Goal: Transaction & Acquisition: Purchase product/service

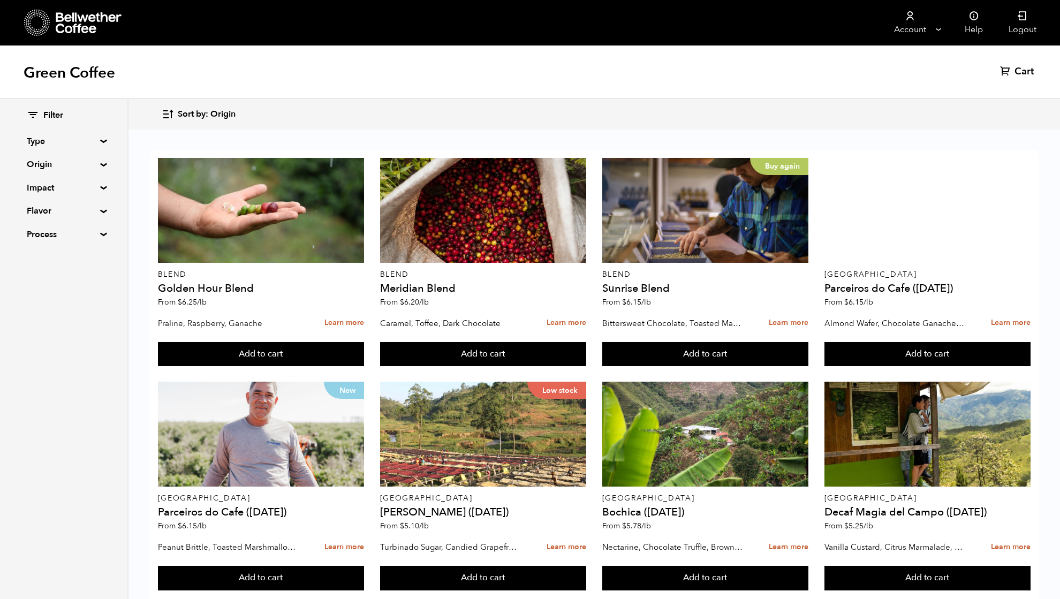
click at [43, 162] on summary "Origin" at bounding box center [64, 164] width 74 height 13
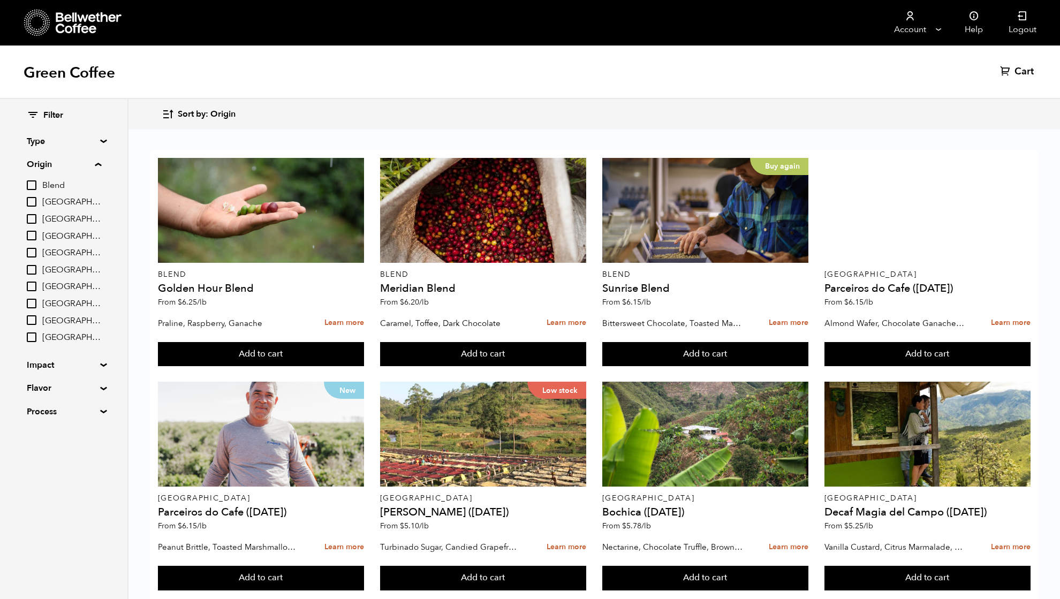
click at [32, 221] on input "[GEOGRAPHIC_DATA]" at bounding box center [32, 219] width 10 height 10
checkbox input "true"
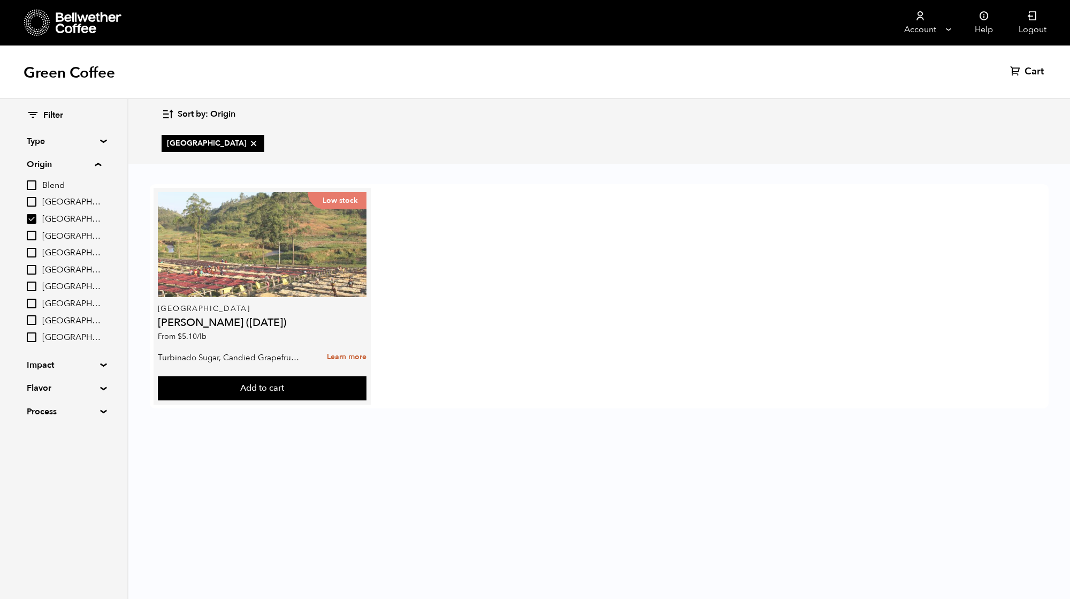
click at [238, 275] on div "Low stock" at bounding box center [262, 244] width 209 height 105
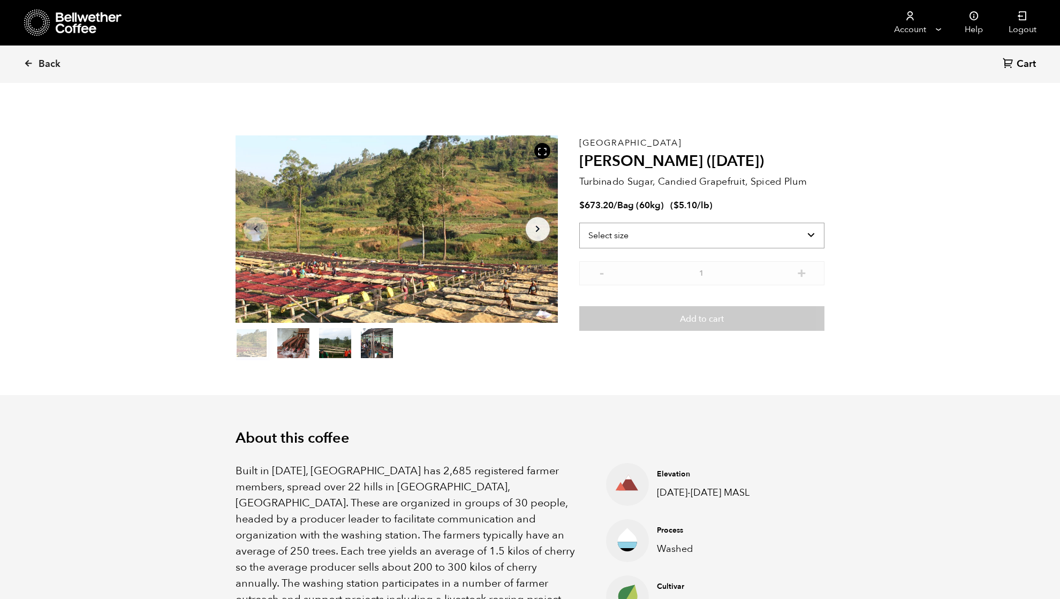
click at [638, 234] on select "Select size Bag (60kg) (132 lbs)" at bounding box center [701, 236] width 245 height 26
select select "bag-3"
click at [579, 223] on select "Select size Bag (60kg) (132 lbs)" at bounding box center [701, 236] width 245 height 26
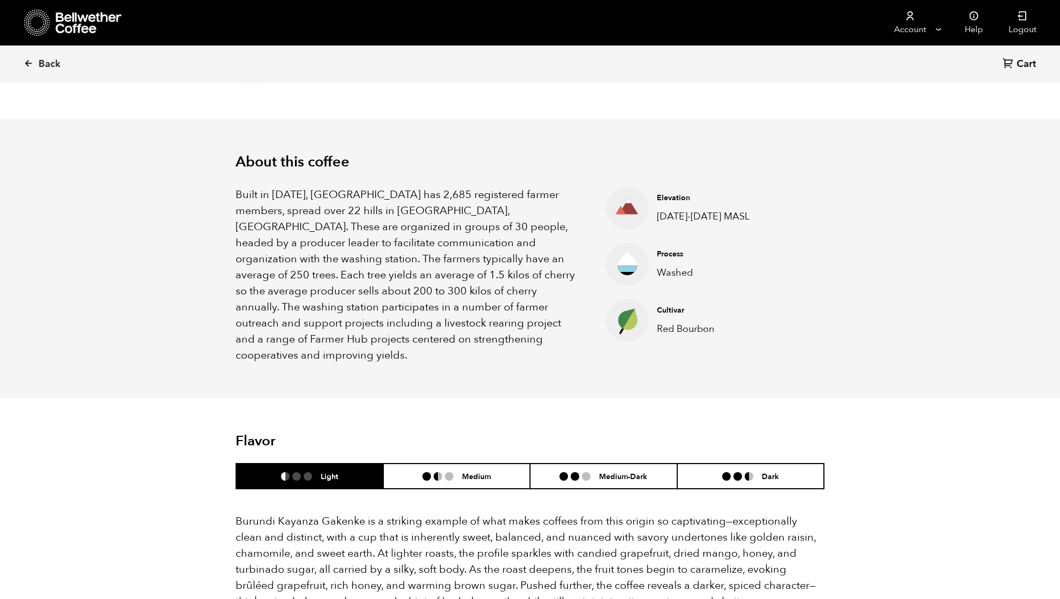
scroll to position [356, 0]
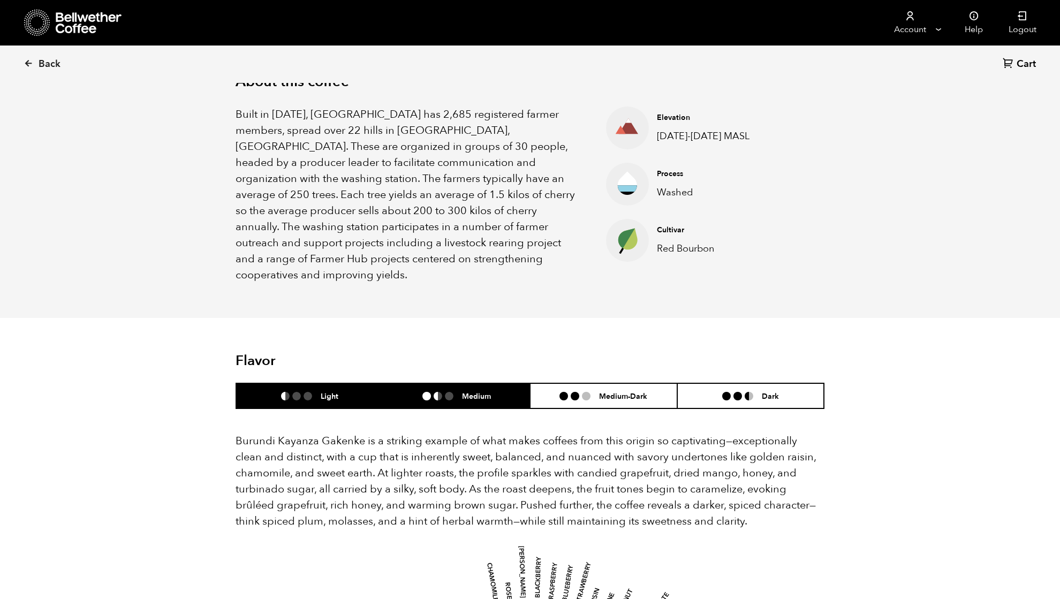
click at [462, 391] on h6 "Medium" at bounding box center [476, 395] width 29 height 9
click at [347, 383] on li "Light" at bounding box center [309, 395] width 147 height 25
click at [452, 392] on li at bounding box center [449, 396] width 9 height 9
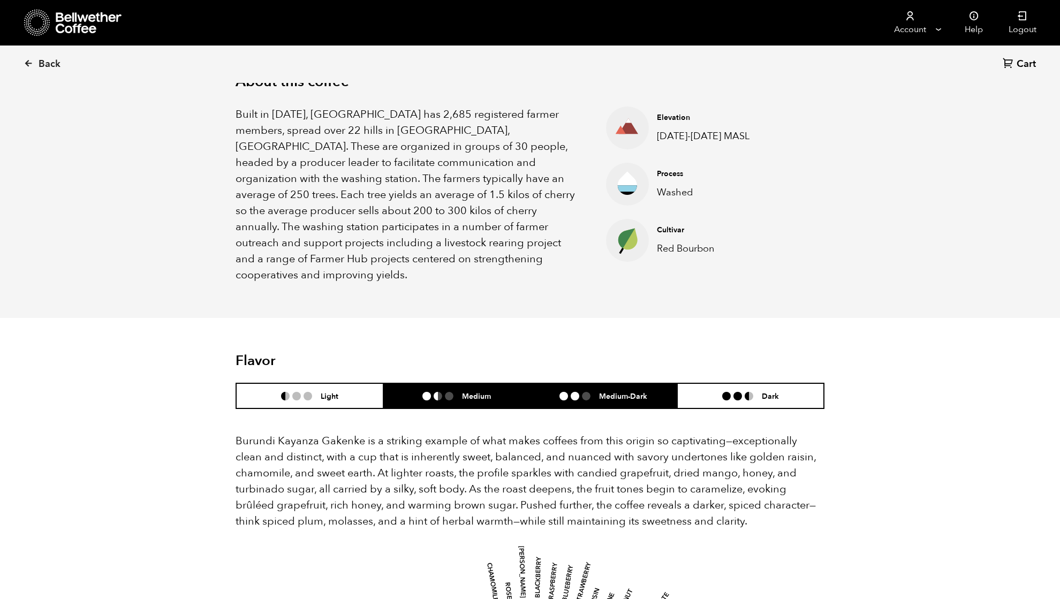
click at [553, 383] on li "Medium-Dark" at bounding box center [603, 395] width 147 height 25
click at [451, 383] on li "Medium" at bounding box center [456, 395] width 147 height 25
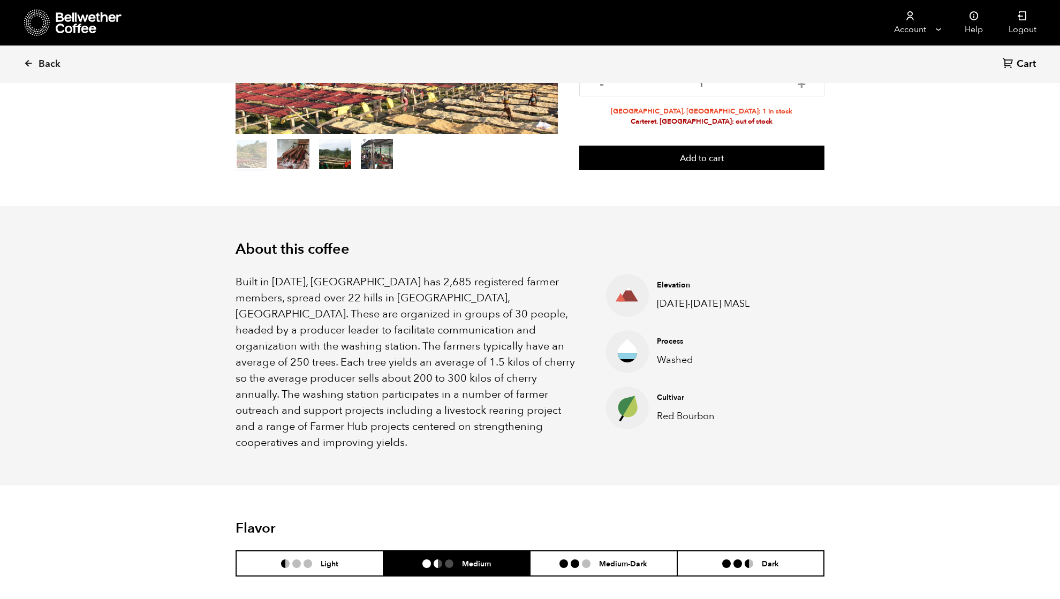
scroll to position [71, 0]
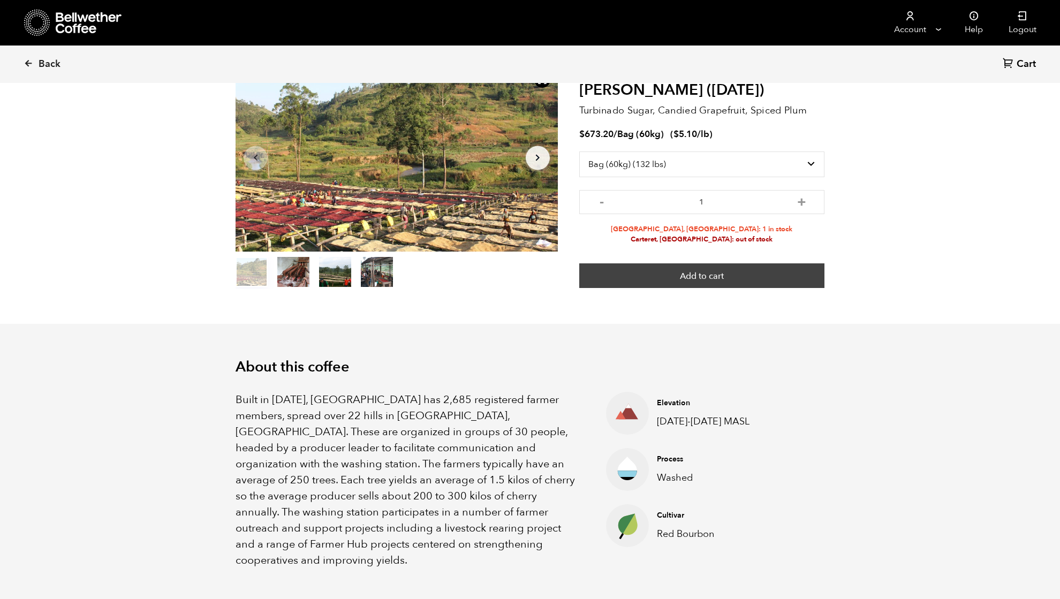
click at [683, 275] on button "Add to cart" at bounding box center [701, 275] width 245 height 25
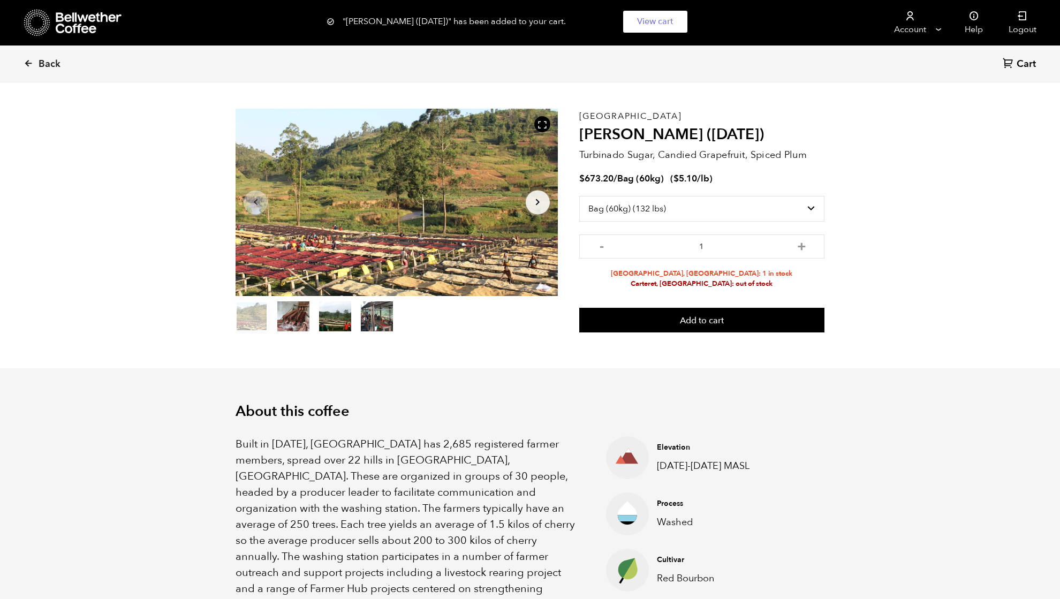
scroll to position [0, 0]
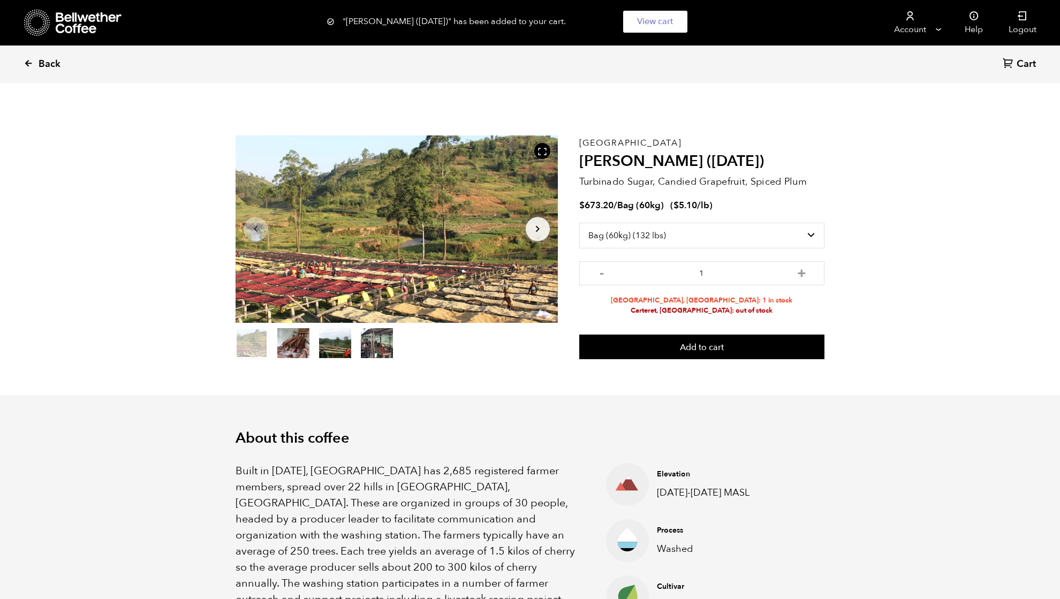
click at [51, 69] on span "Back" at bounding box center [50, 64] width 22 height 13
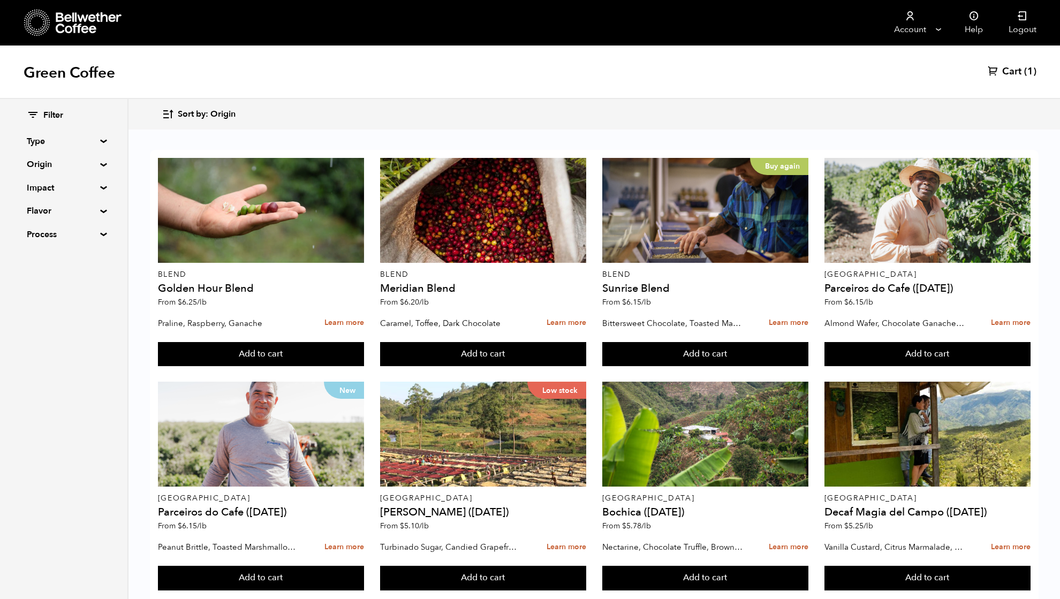
click at [1018, 72] on span "Cart" at bounding box center [1011, 71] width 19 height 13
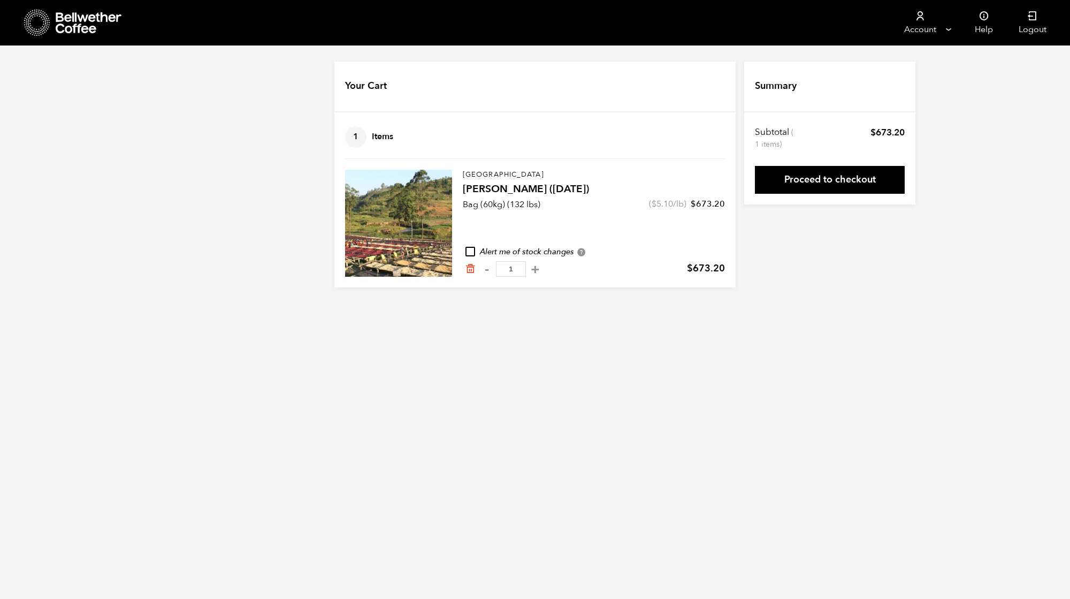
click at [81, 24] on icon at bounding box center [89, 22] width 67 height 21
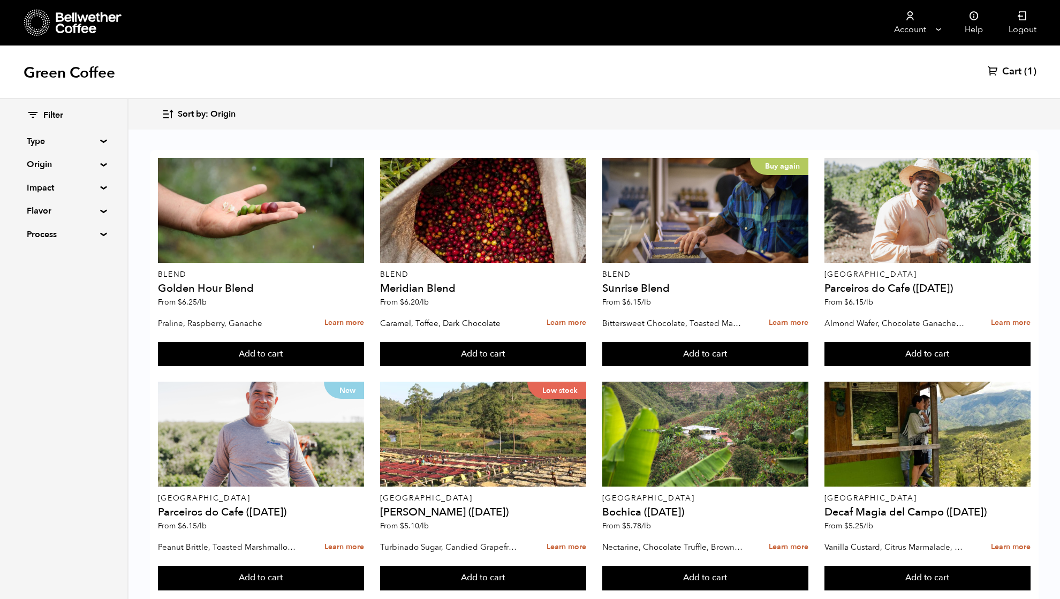
click at [208, 103] on button "Sort by: Origin" at bounding box center [199, 114] width 74 height 25
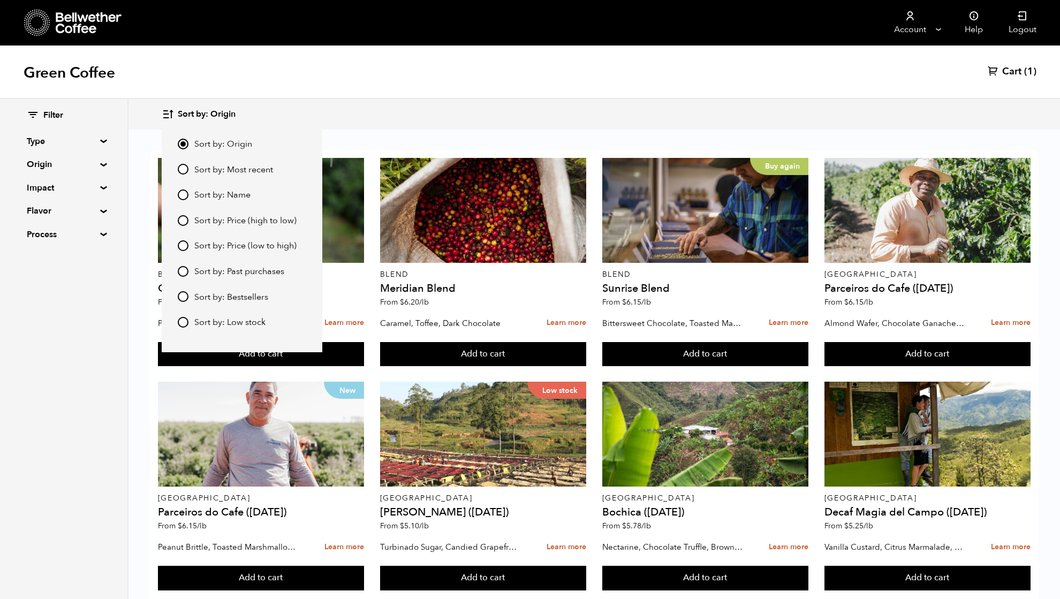
click at [184, 245] on input "Sort by: Price (low to high)" at bounding box center [183, 245] width 11 height 11
radio input "true"
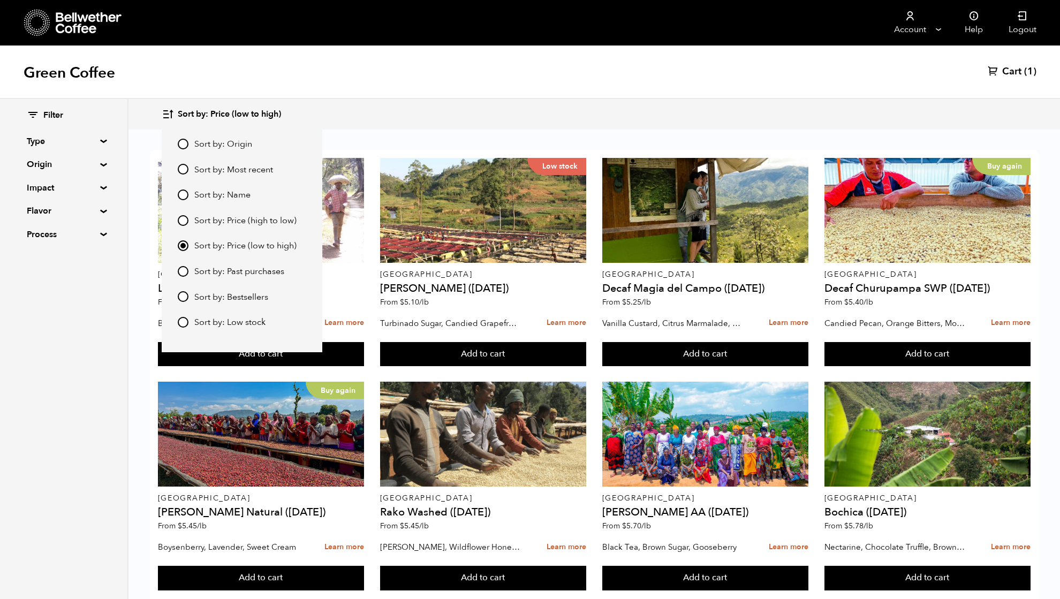
click at [313, 83] on div "Green Coffee Cart (1)" at bounding box center [530, 72] width 1060 height 54
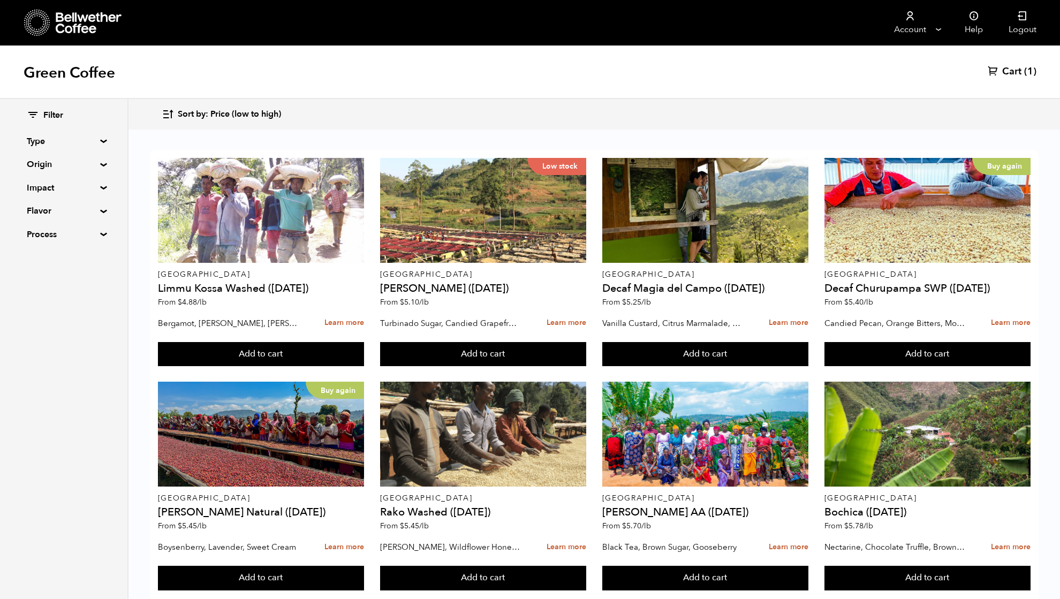
scroll to position [428, 0]
click at [44, 164] on summary "Origin" at bounding box center [64, 164] width 74 height 13
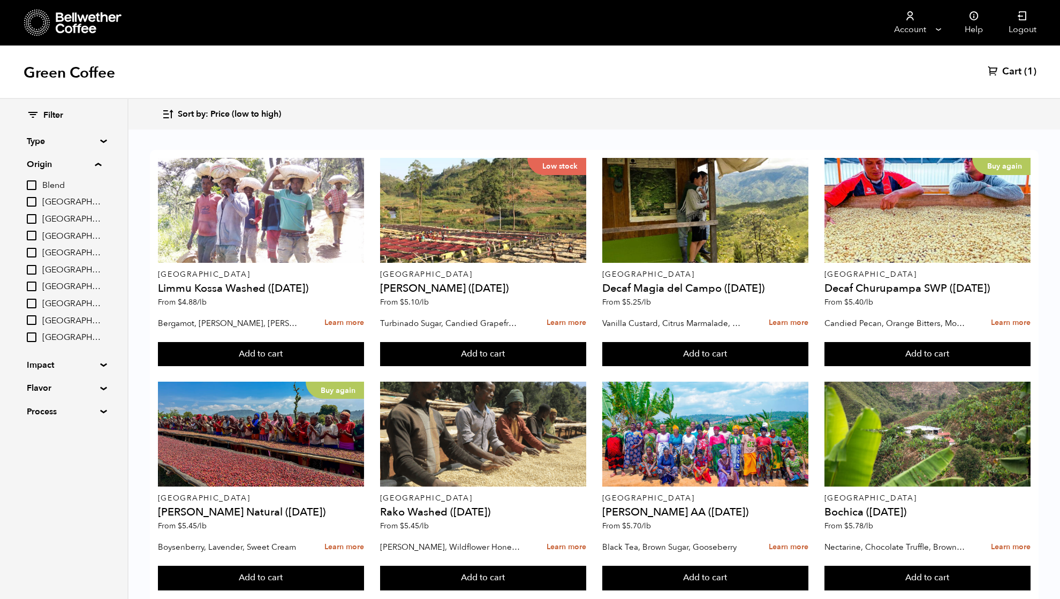
click at [34, 338] on input "Tanzania" at bounding box center [32, 337] width 10 height 10
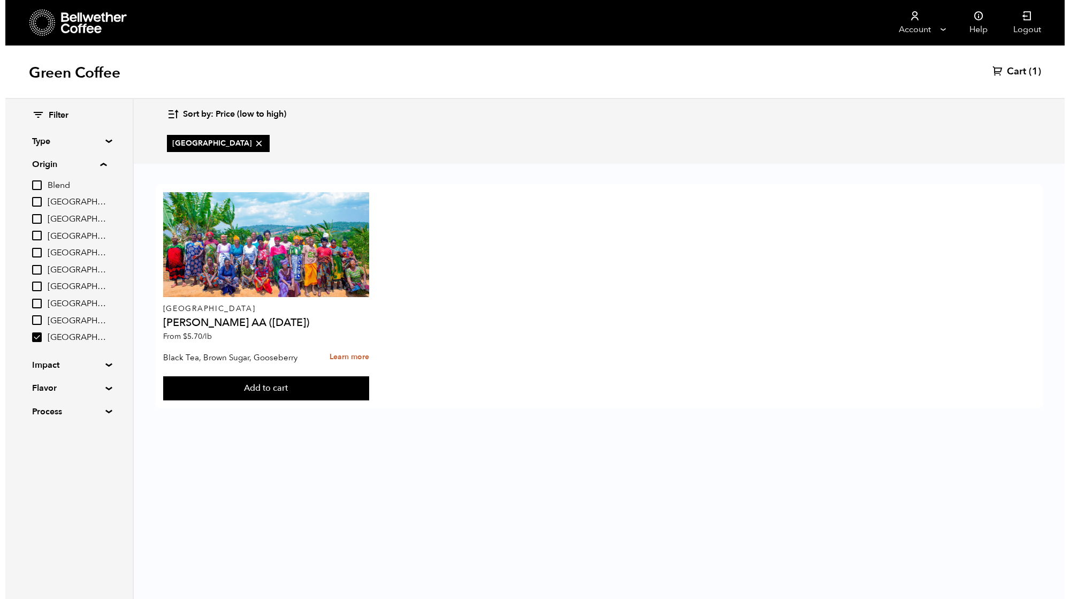
scroll to position [0, 0]
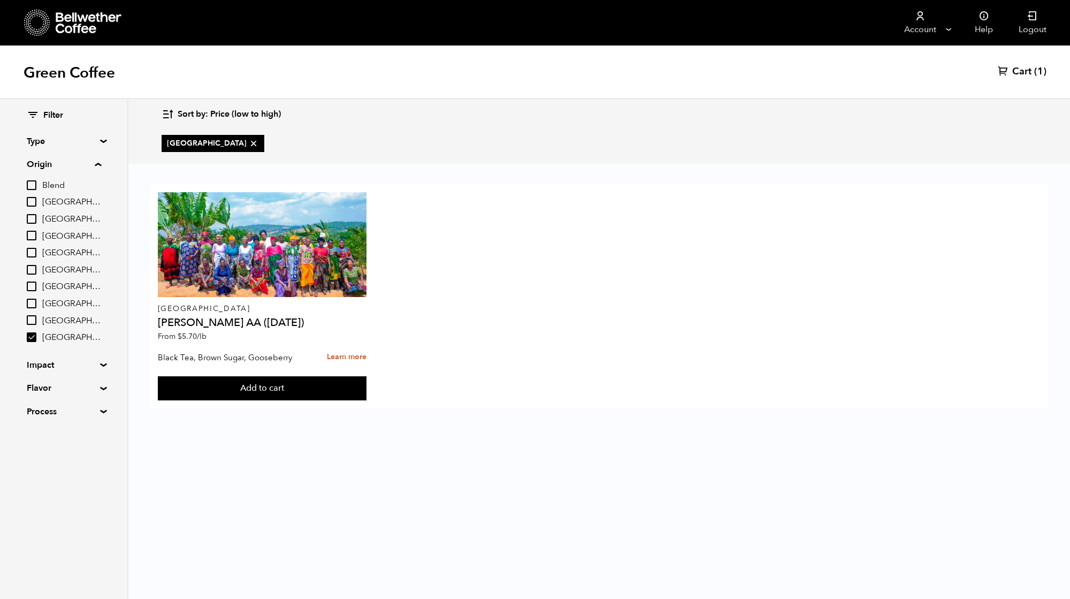
click at [34, 338] on input "[GEOGRAPHIC_DATA]" at bounding box center [32, 337] width 10 height 10
checkbox input "false"
click at [35, 322] on input "[GEOGRAPHIC_DATA]" at bounding box center [32, 320] width 10 height 10
checkbox input "true"
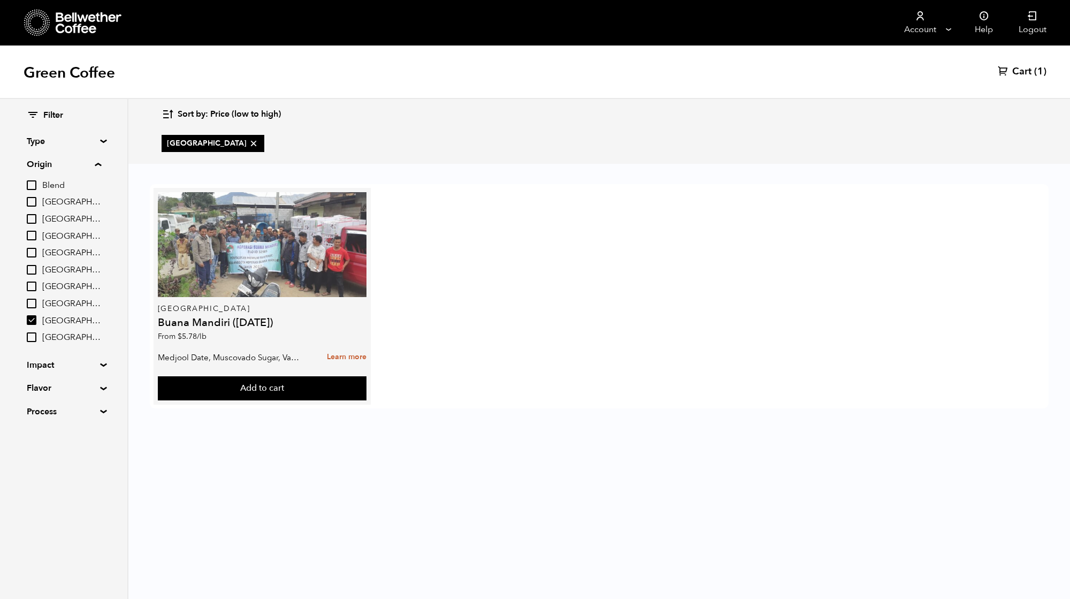
click at [198, 286] on div at bounding box center [262, 244] width 209 height 105
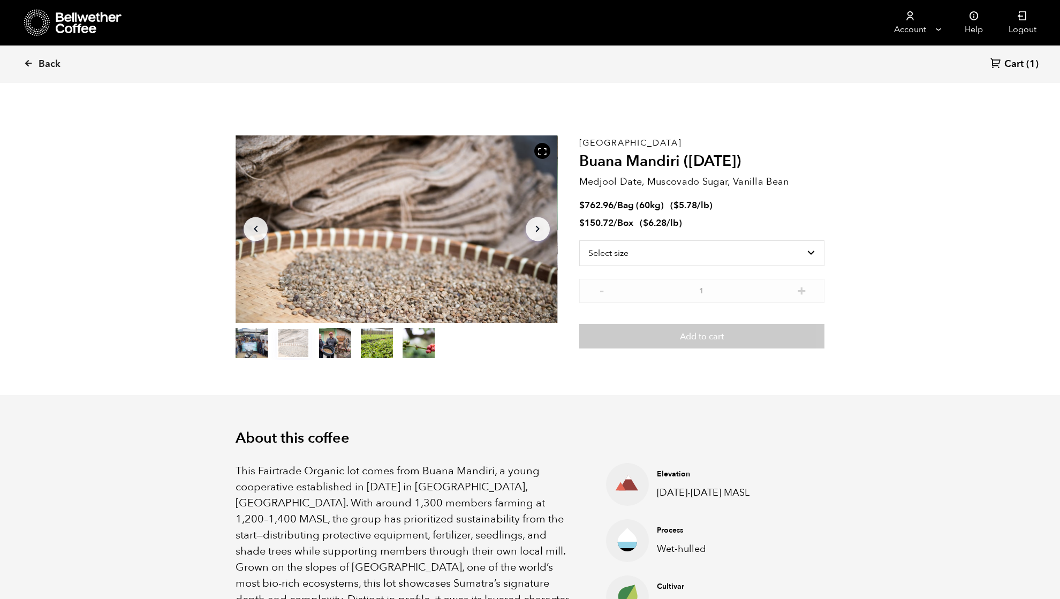
click at [1017, 62] on span "Cart" at bounding box center [1013, 64] width 19 height 13
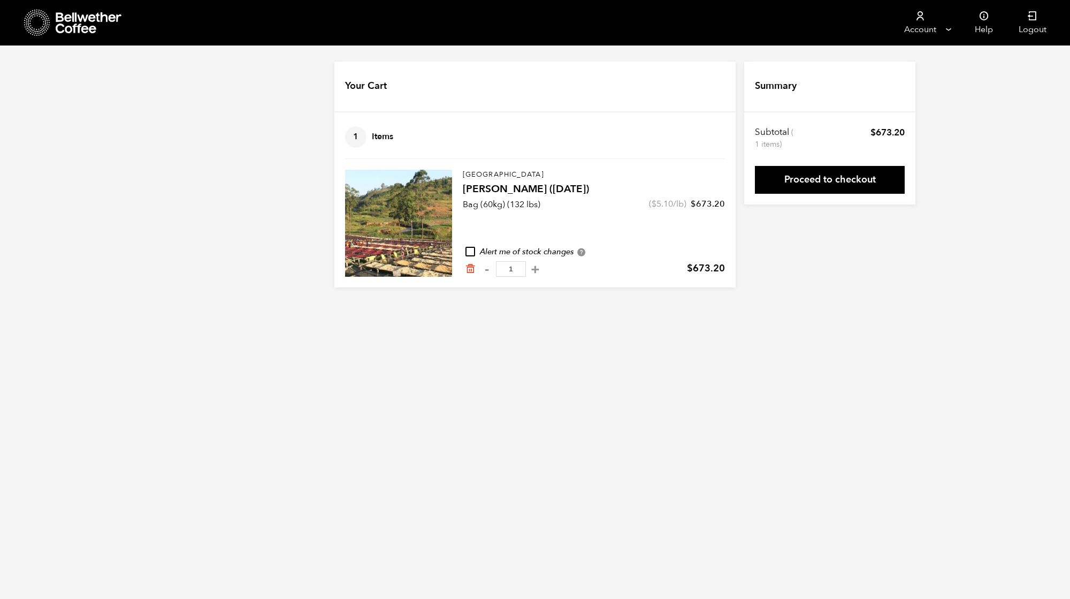
click at [371, 213] on div at bounding box center [398, 223] width 107 height 107
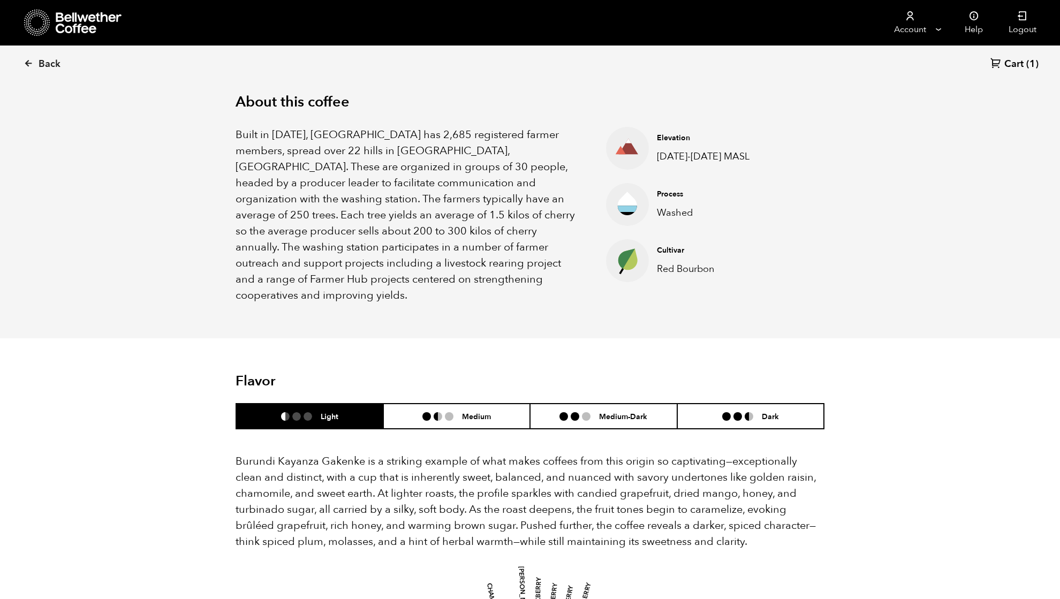
scroll to position [428, 0]
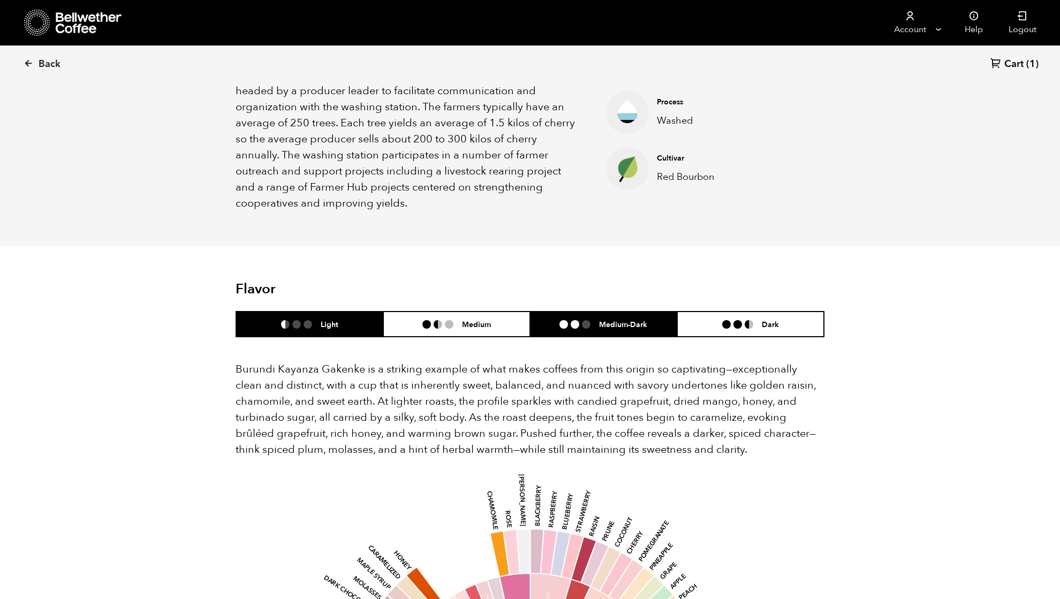
click at [595, 320] on ul at bounding box center [579, 324] width 40 height 9
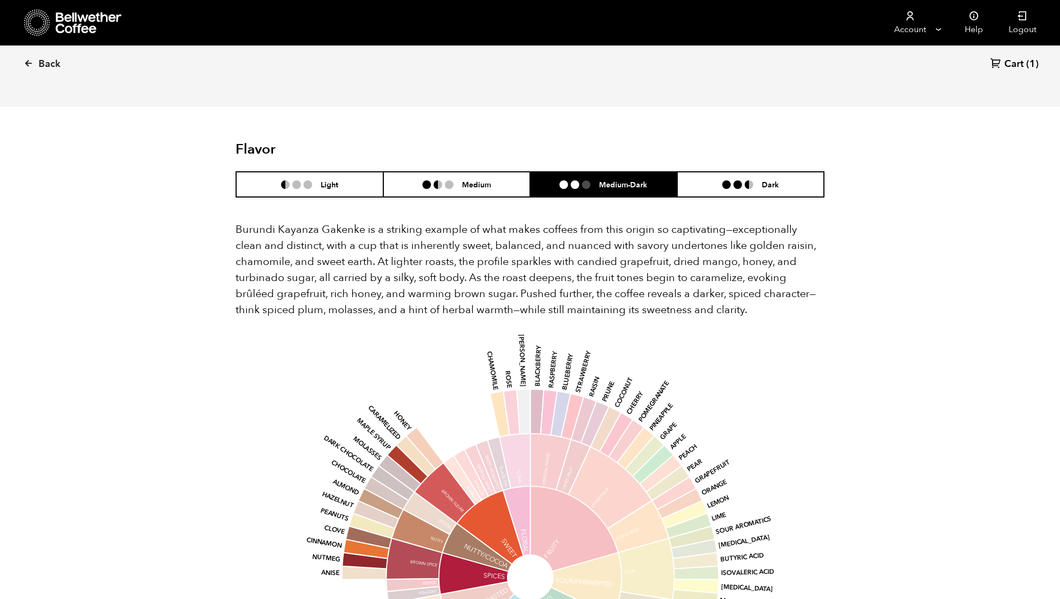
scroll to position [571, 0]
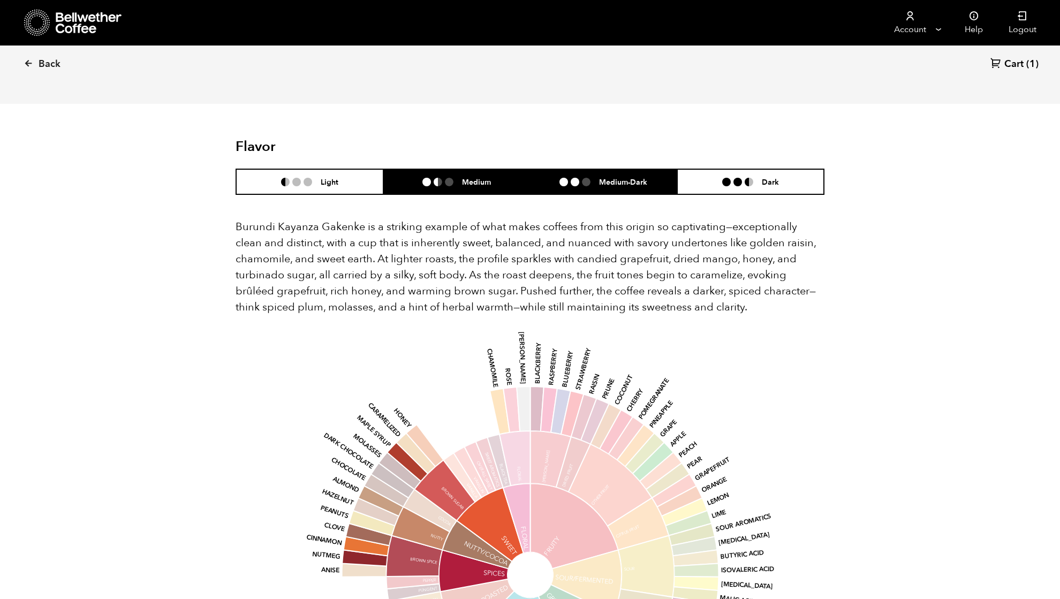
click at [468, 171] on li "Medium" at bounding box center [456, 181] width 147 height 25
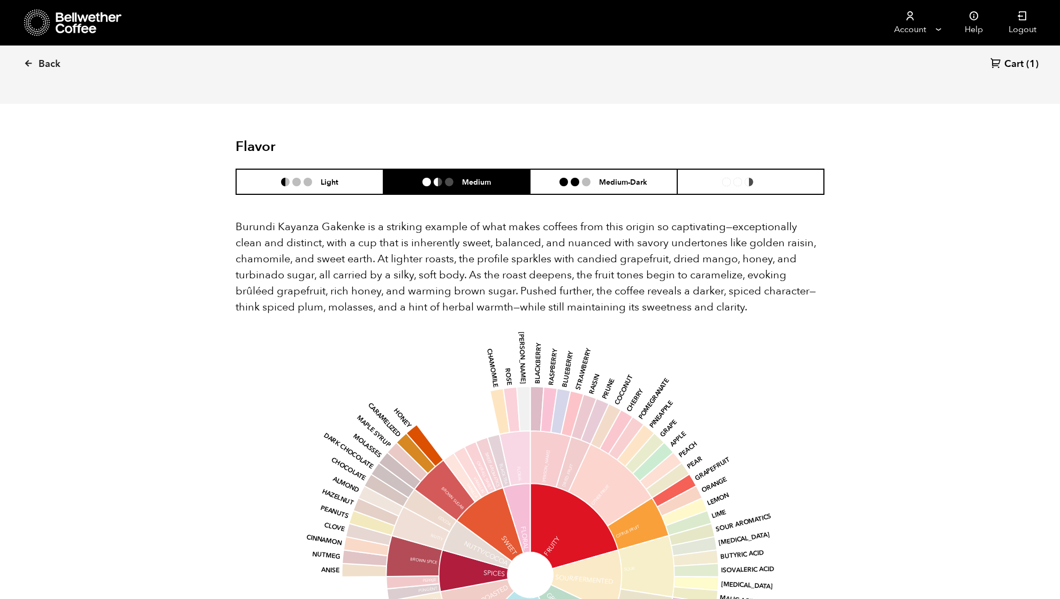
click at [734, 195] on div "Burundi Kayanza Gakenke is a striking example of what makes coffees from this o…" at bounding box center [529, 498] width 589 height 607
click at [721, 169] on li "Dark" at bounding box center [750, 181] width 147 height 25
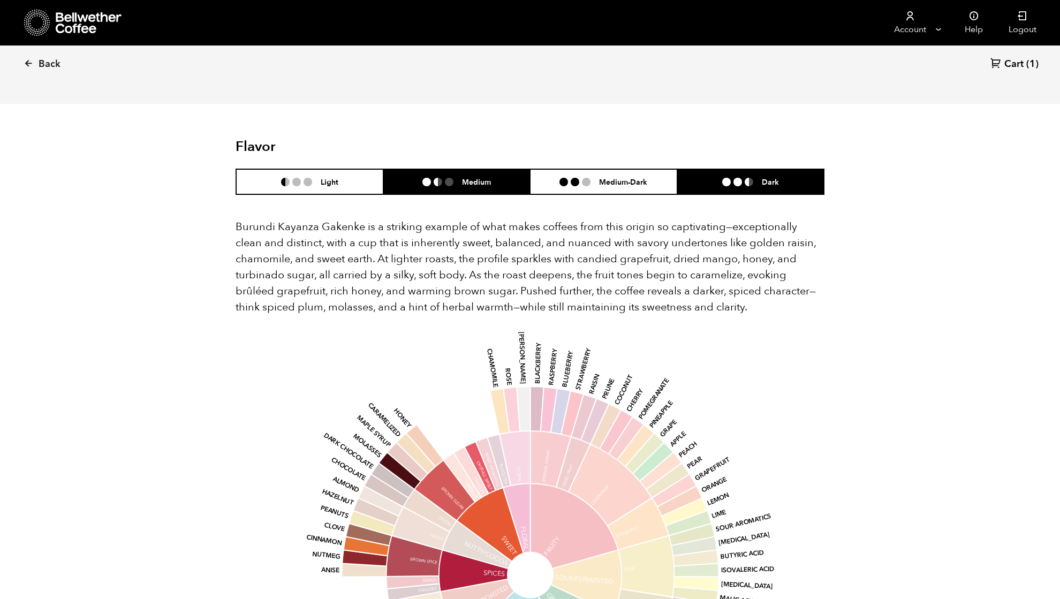
click at [443, 169] on li "Medium" at bounding box center [456, 181] width 147 height 25
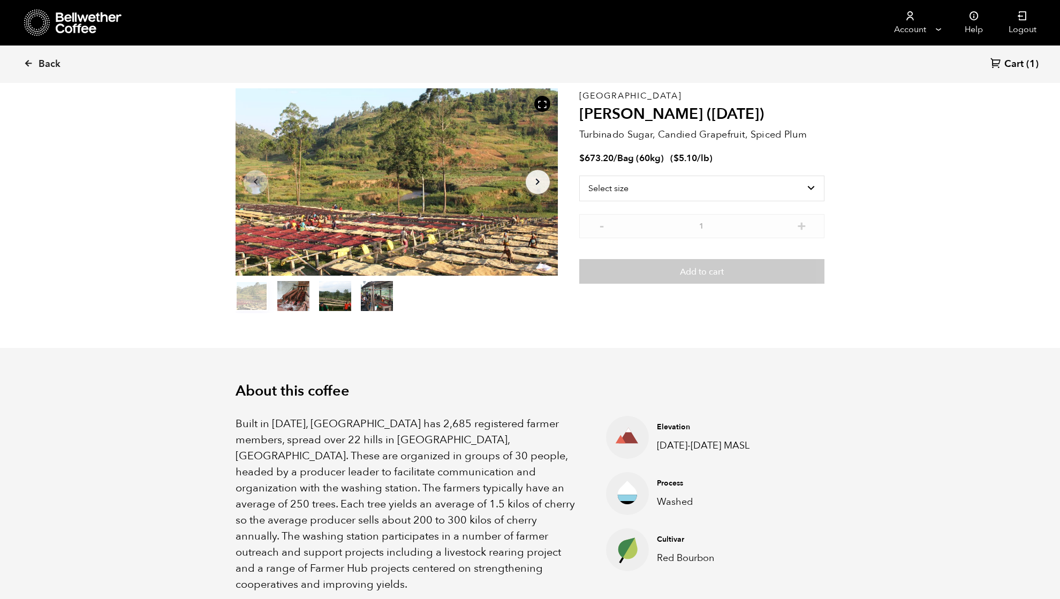
scroll to position [71, 0]
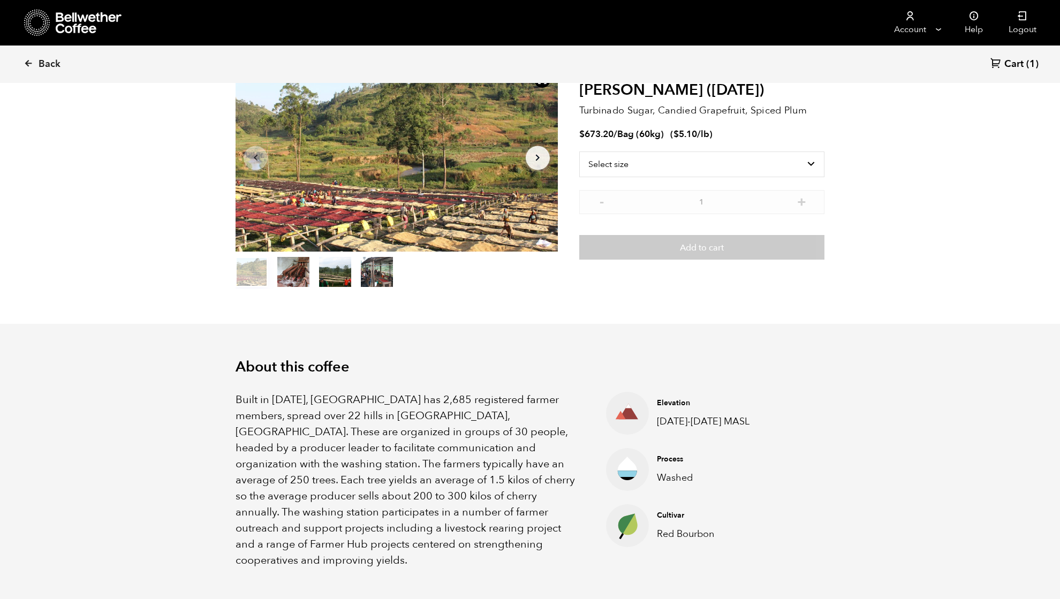
click at [293, 269] on button "item 1" at bounding box center [293, 274] width 32 height 30
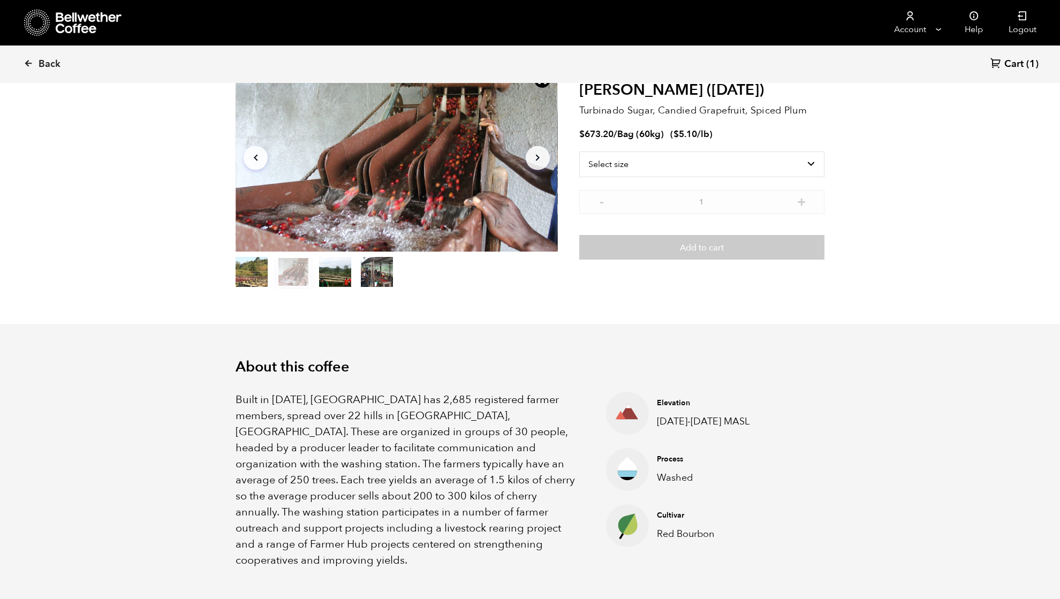
click at [328, 268] on button "item 2" at bounding box center [335, 274] width 32 height 30
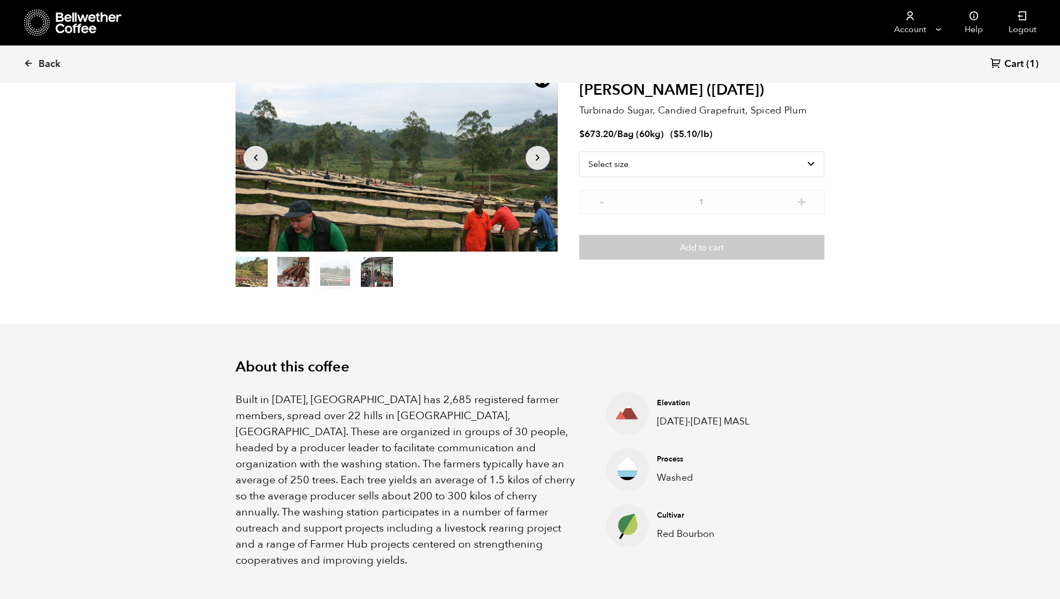
click at [369, 270] on button "item 3" at bounding box center [377, 274] width 32 height 30
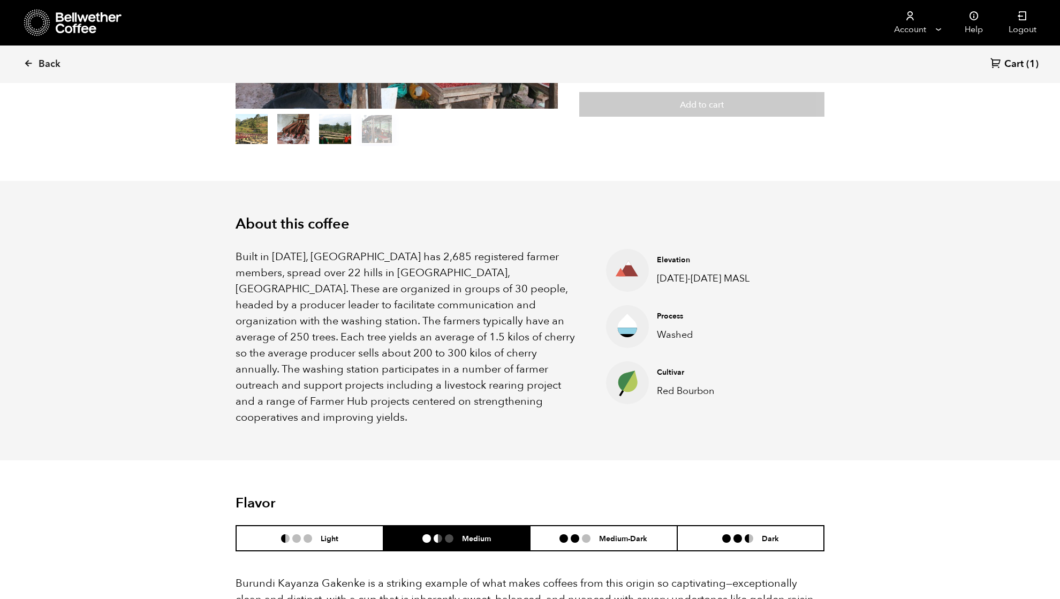
scroll to position [0, 0]
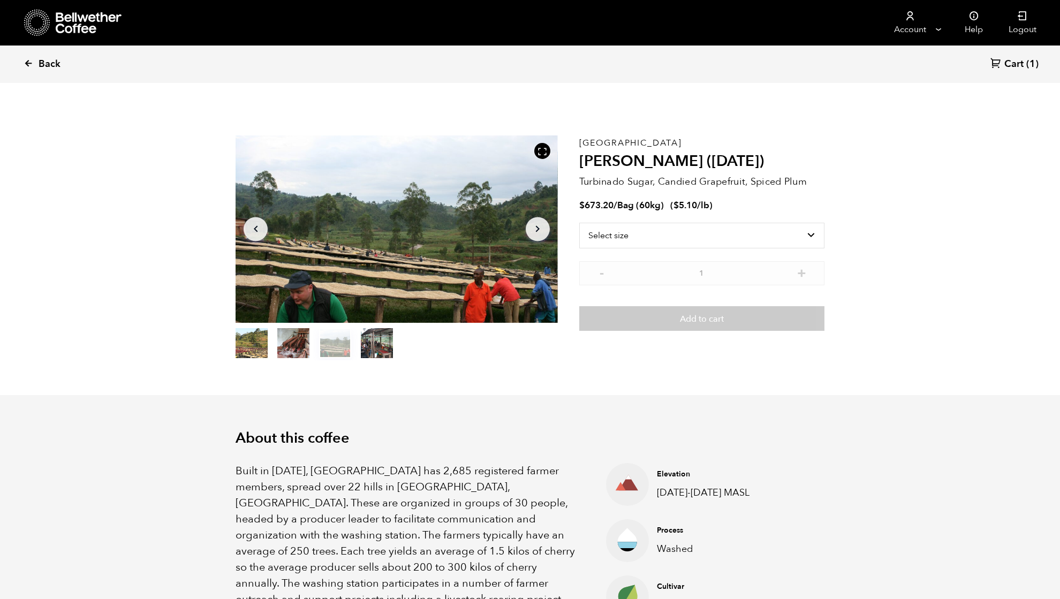
click at [54, 66] on span "Back" at bounding box center [50, 64] width 22 height 13
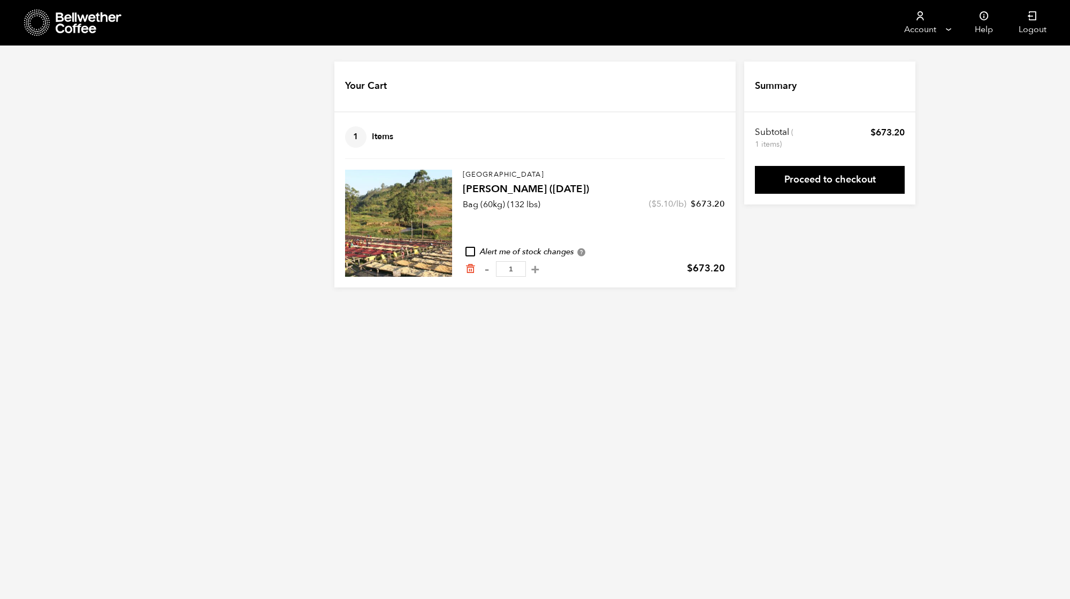
click at [75, 18] on icon at bounding box center [89, 22] width 67 height 21
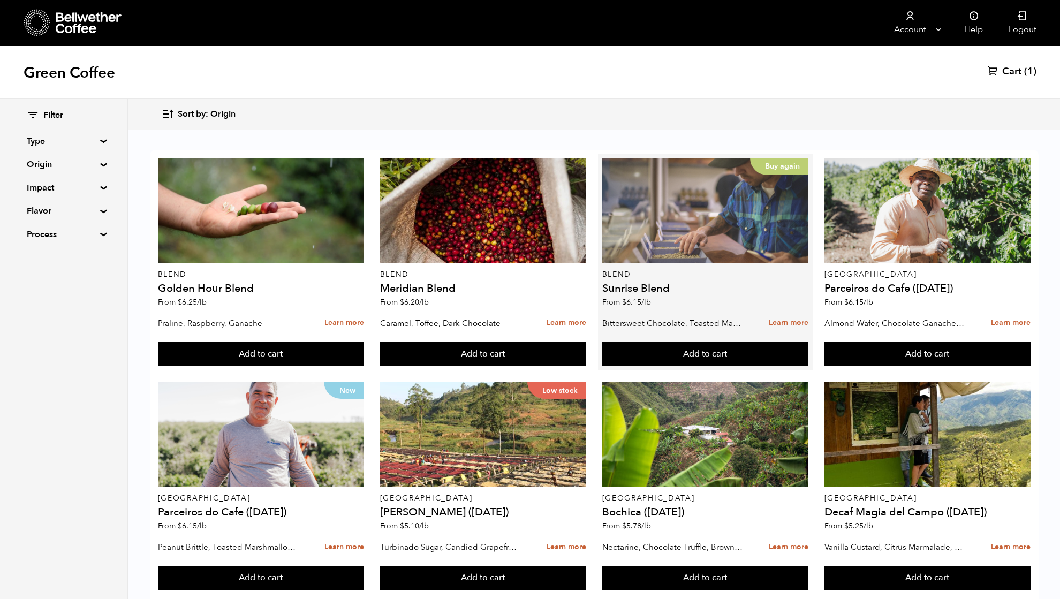
click at [619, 233] on div "Buy again" at bounding box center [705, 210] width 207 height 105
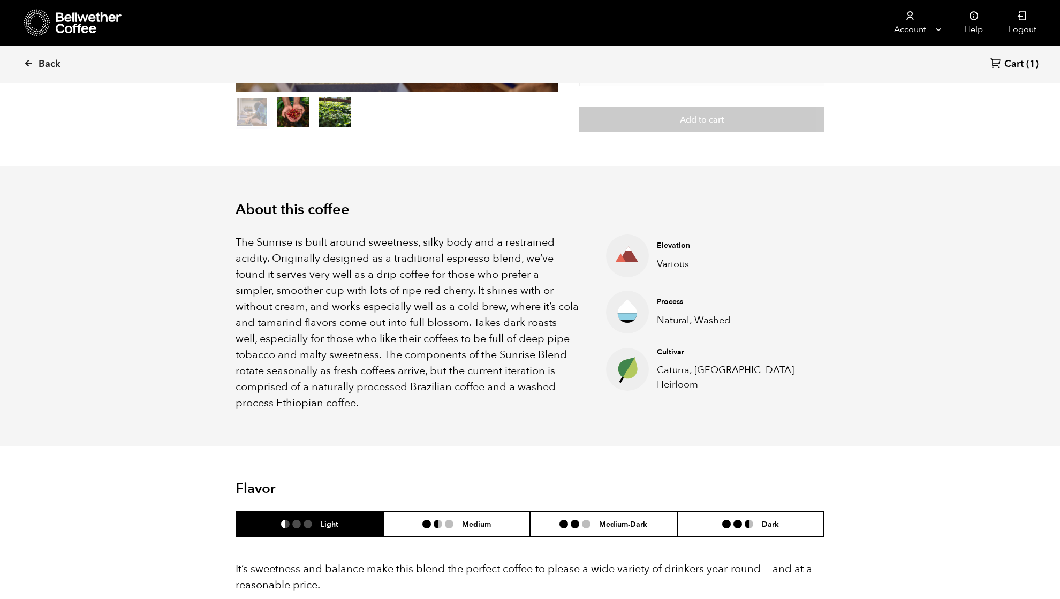
scroll to position [214, 0]
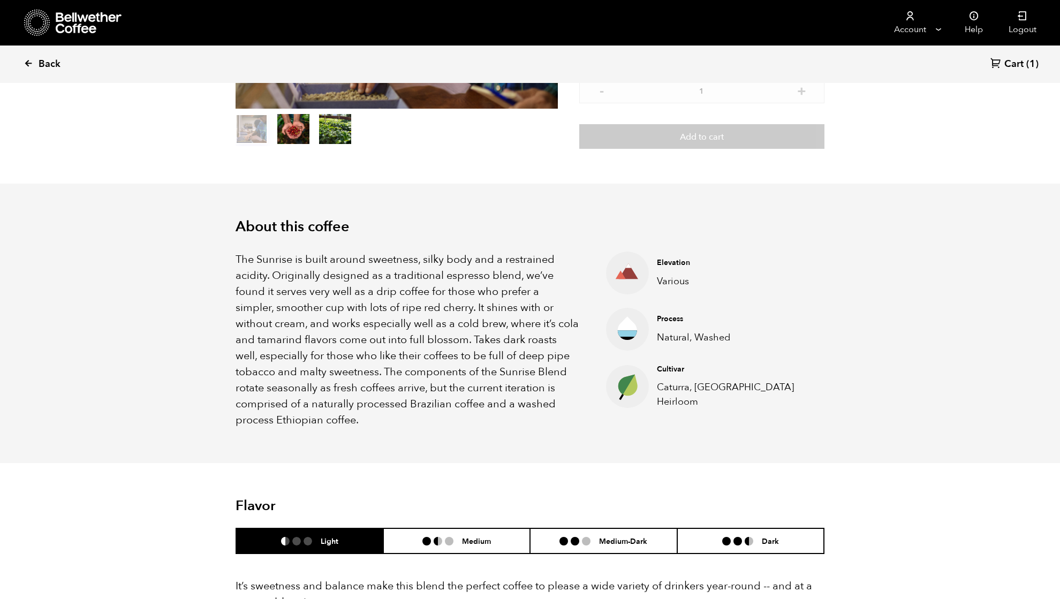
click at [44, 59] on span "Back" at bounding box center [50, 64] width 22 height 13
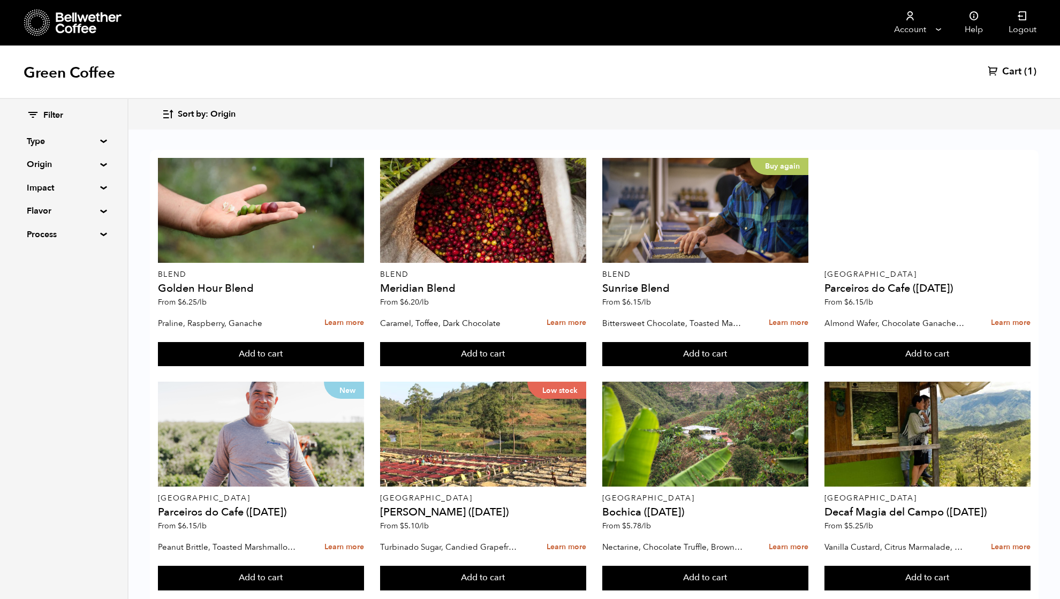
scroll to position [642, 0]
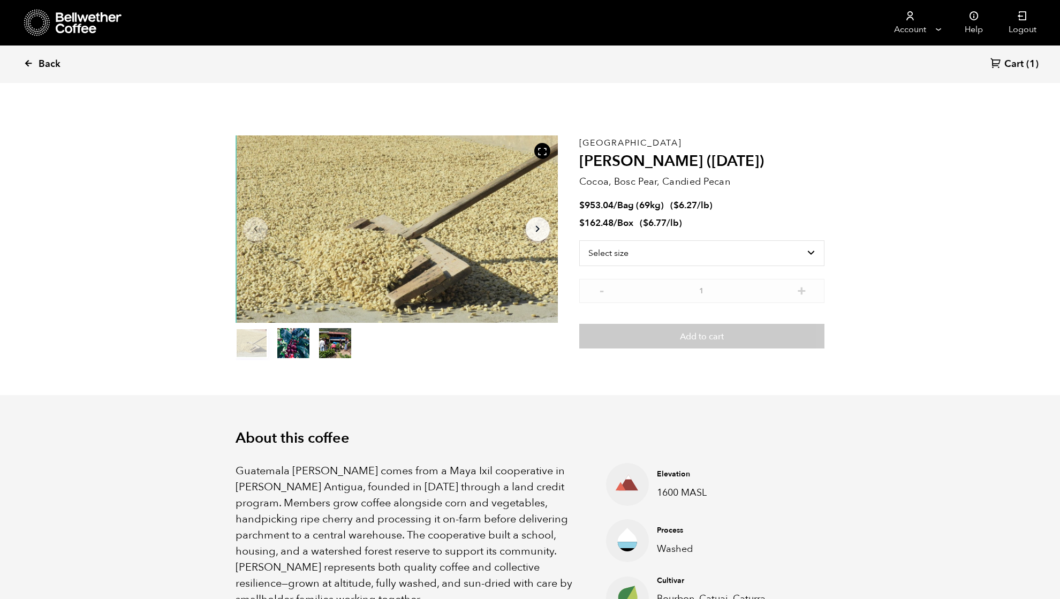
click at [25, 67] on icon at bounding box center [29, 63] width 10 height 10
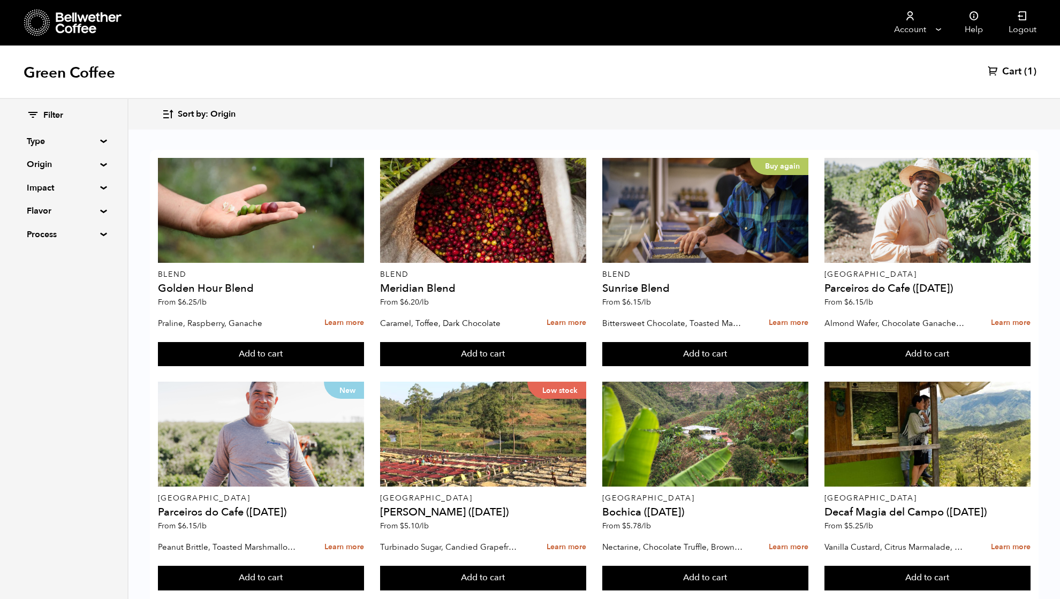
click at [41, 162] on summary "Origin" at bounding box center [64, 164] width 74 height 13
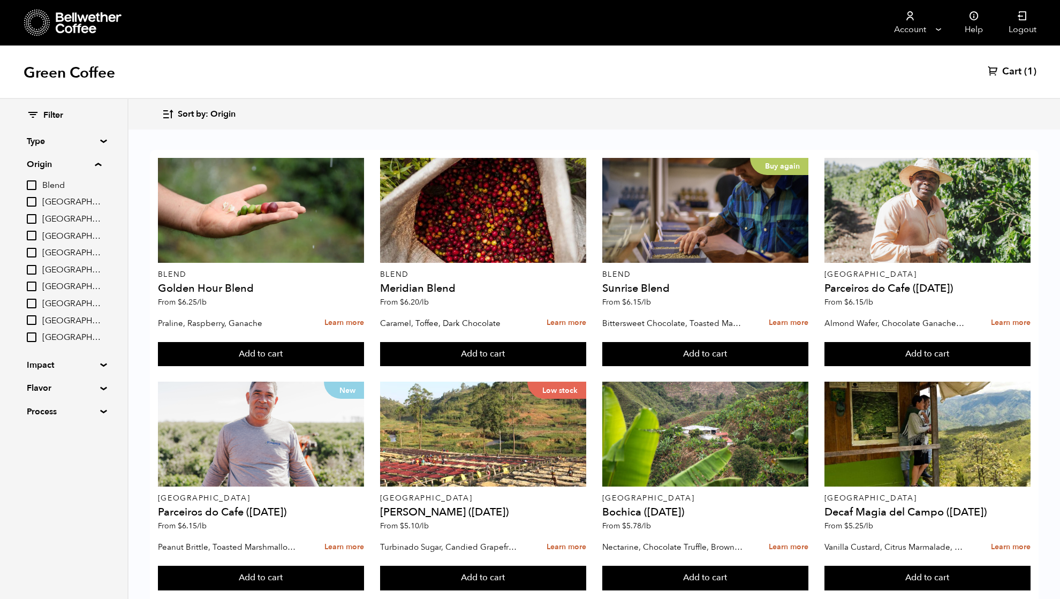
click at [36, 287] on input "[GEOGRAPHIC_DATA]" at bounding box center [32, 287] width 10 height 10
checkbox input "true"
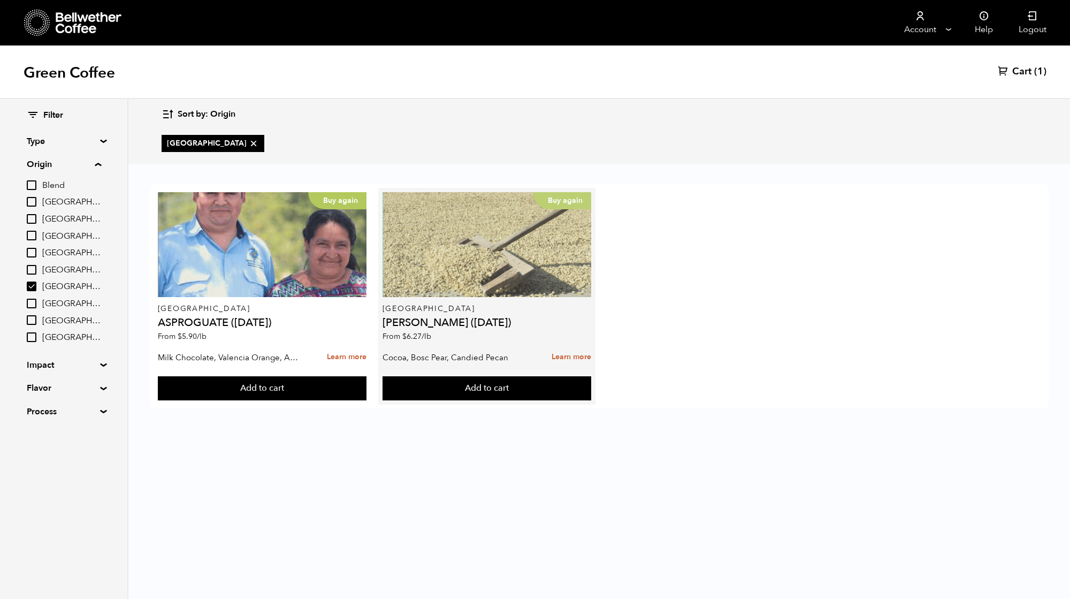
click at [458, 269] on div "Buy again" at bounding box center [487, 244] width 209 height 105
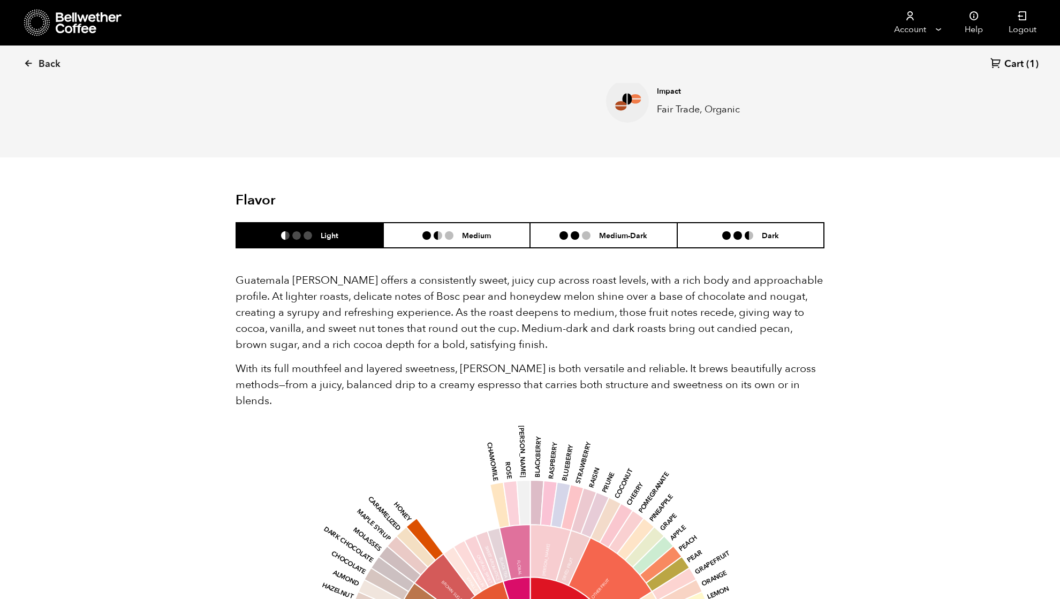
scroll to position [571, 0]
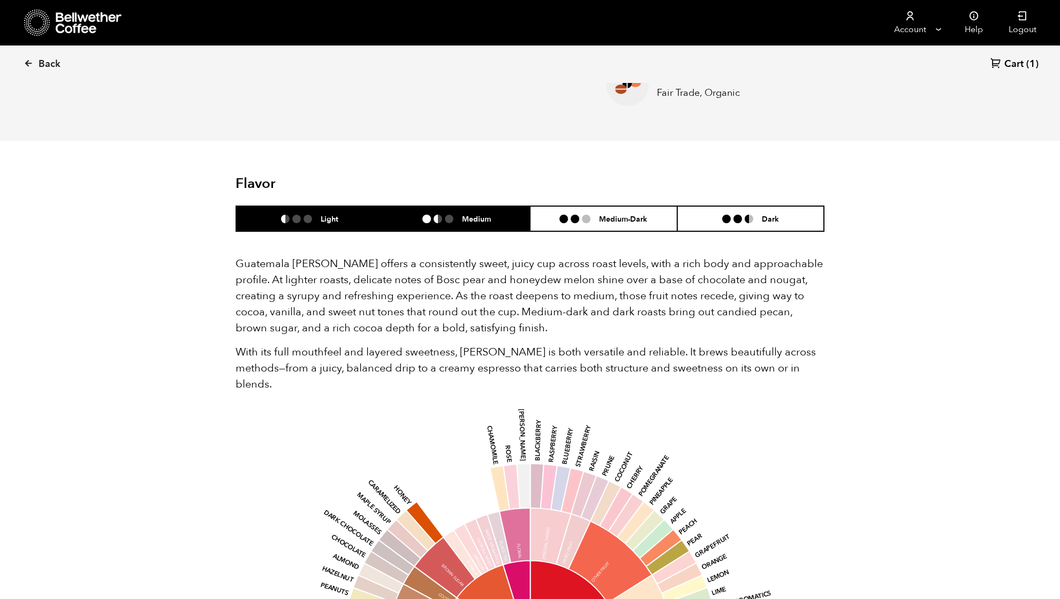
click at [441, 220] on li at bounding box center [437, 219] width 9 height 9
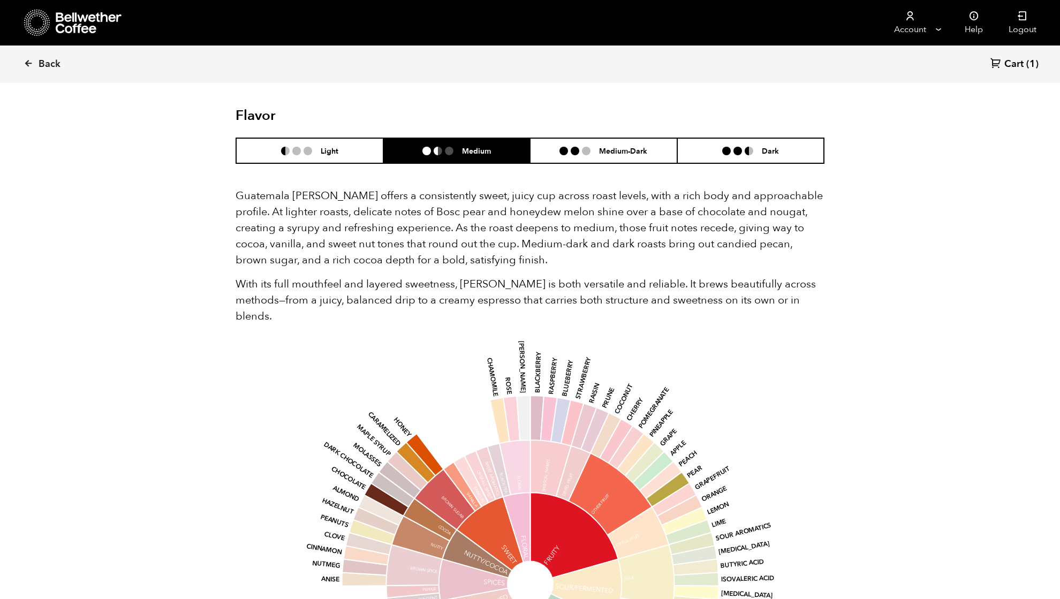
scroll to position [623, 0]
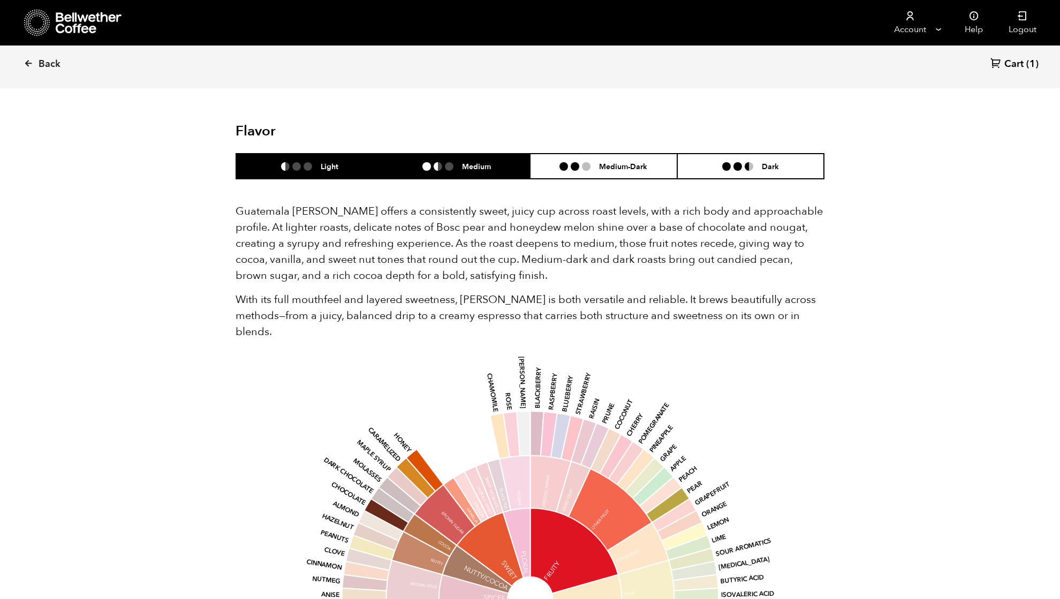
click at [326, 162] on h6 "Light" at bounding box center [330, 166] width 18 height 9
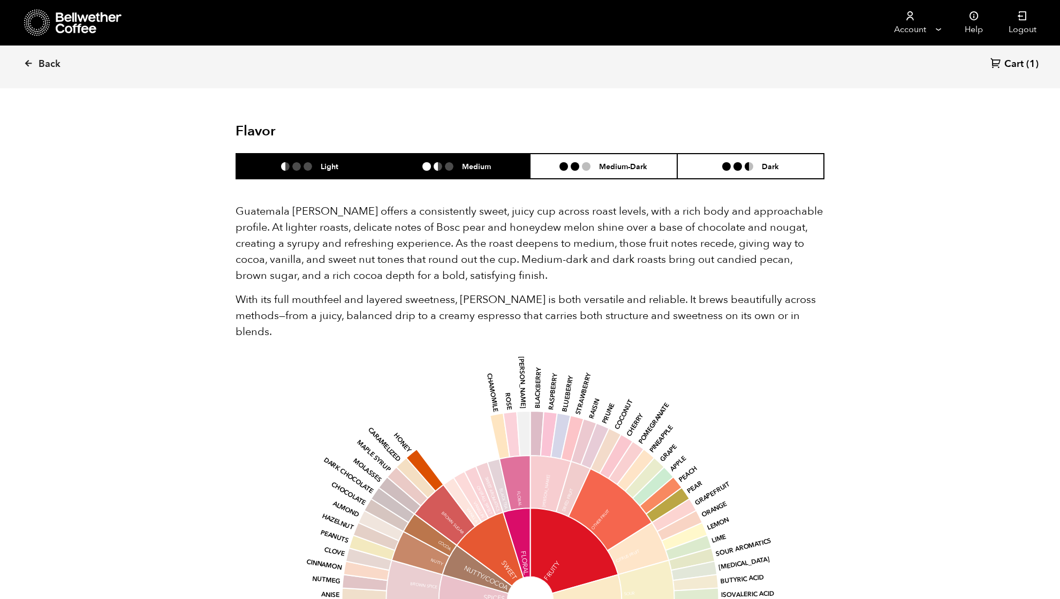
click at [451, 165] on li at bounding box center [449, 166] width 9 height 9
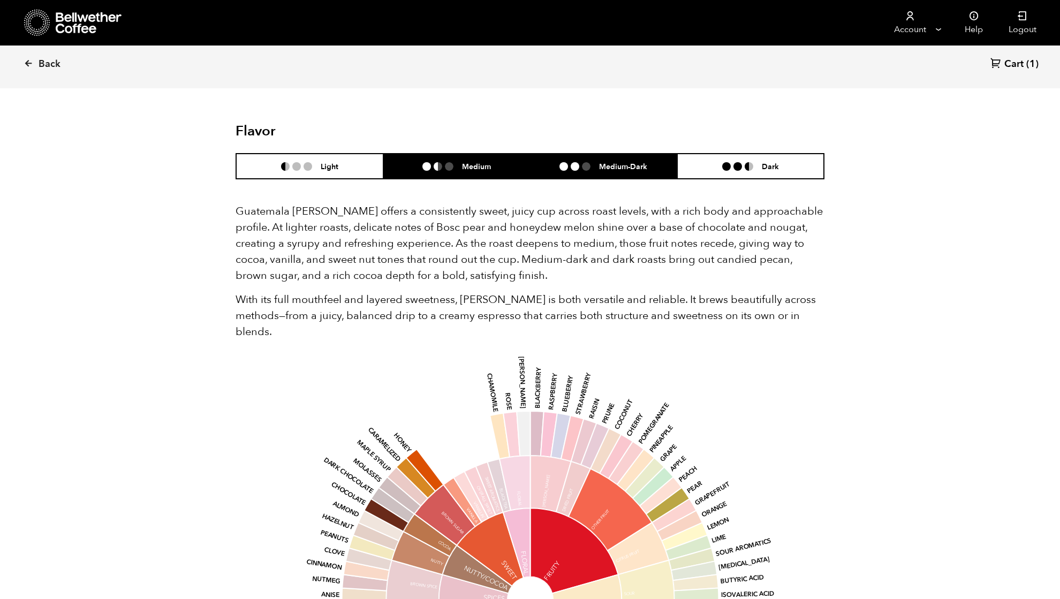
click at [574, 168] on li at bounding box center [575, 166] width 9 height 9
click at [454, 165] on ul at bounding box center [442, 166] width 40 height 9
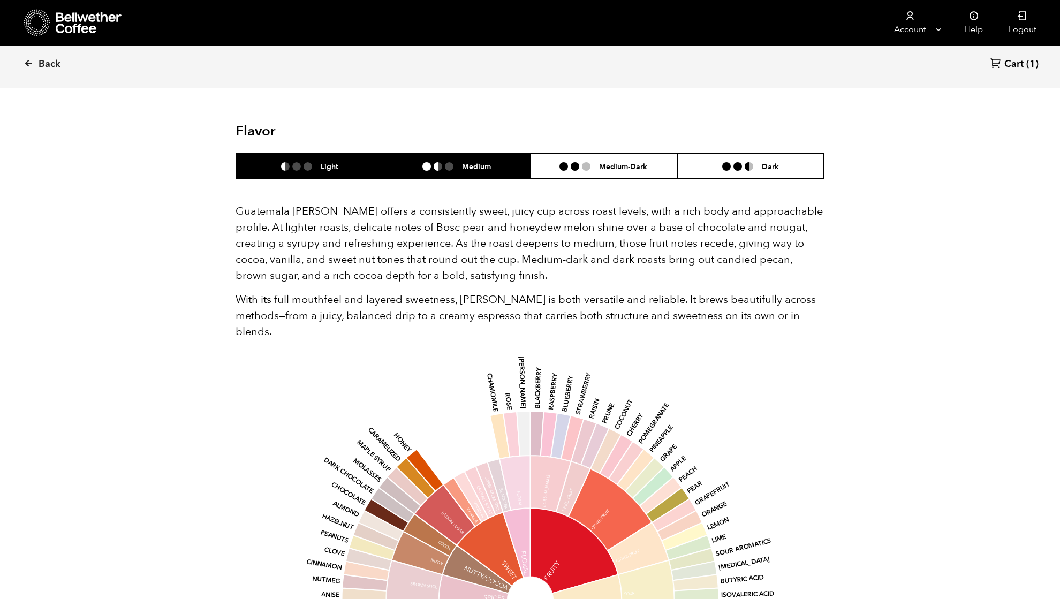
click at [349, 162] on li "Light" at bounding box center [309, 166] width 147 height 25
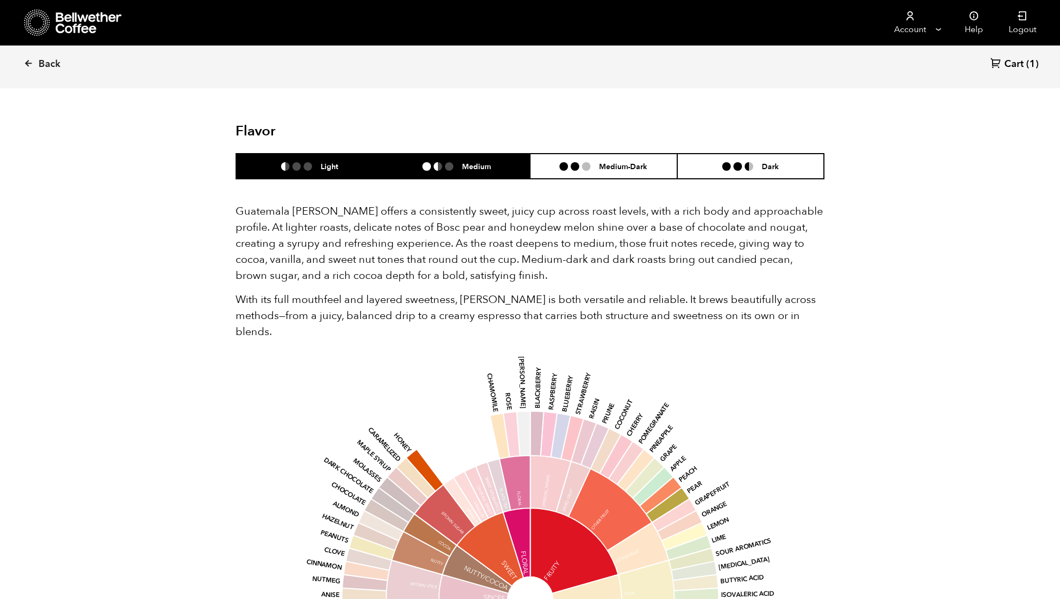
click at [460, 172] on li "Medium" at bounding box center [456, 166] width 147 height 25
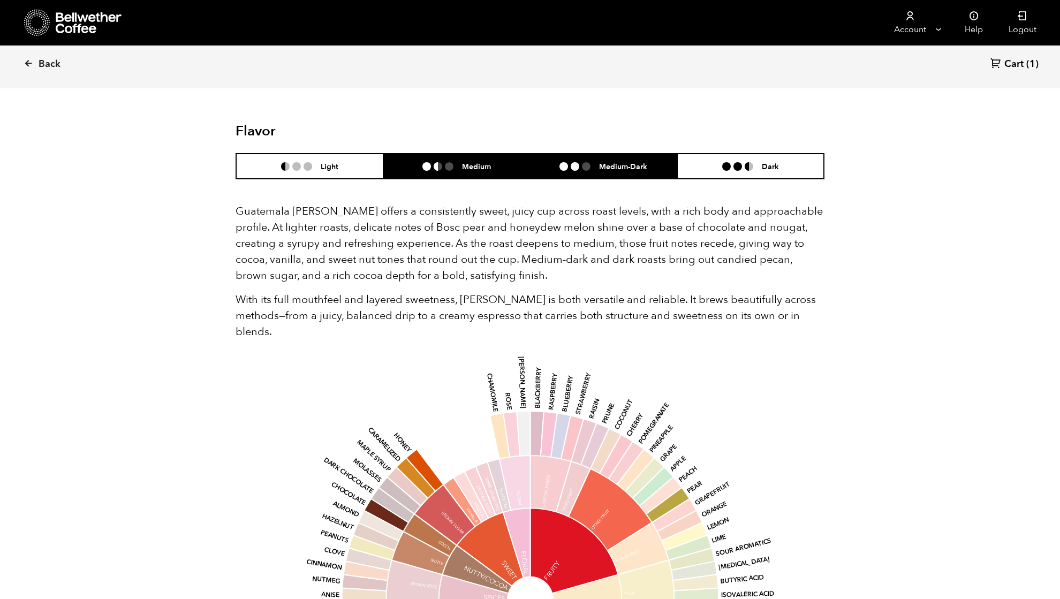
click at [574, 173] on li "Medium-Dark" at bounding box center [603, 166] width 147 height 25
click at [433, 158] on li "Medium" at bounding box center [456, 166] width 147 height 25
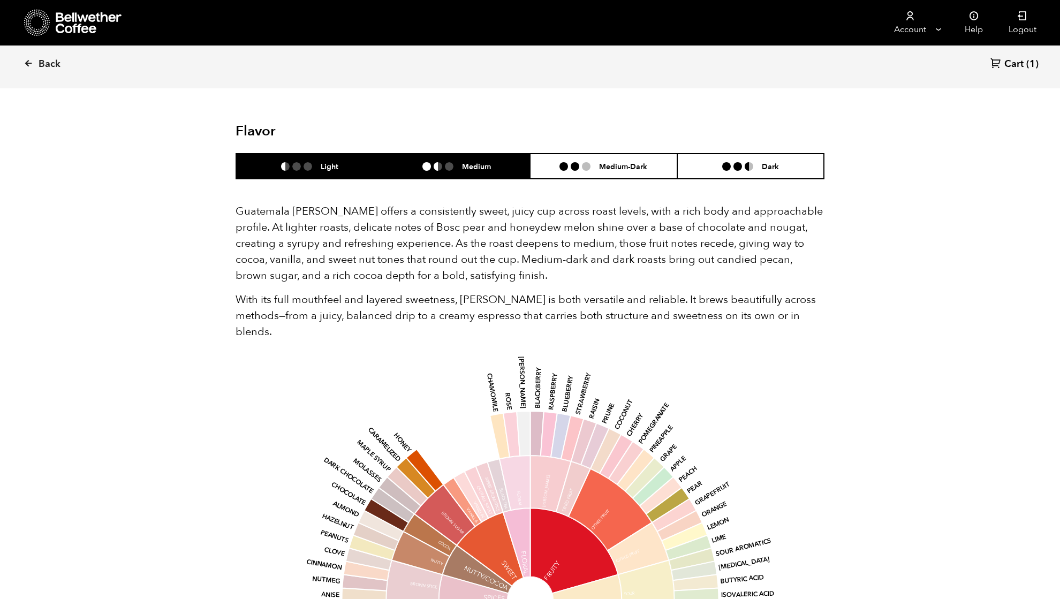
click at [326, 157] on li "Light" at bounding box center [309, 166] width 147 height 25
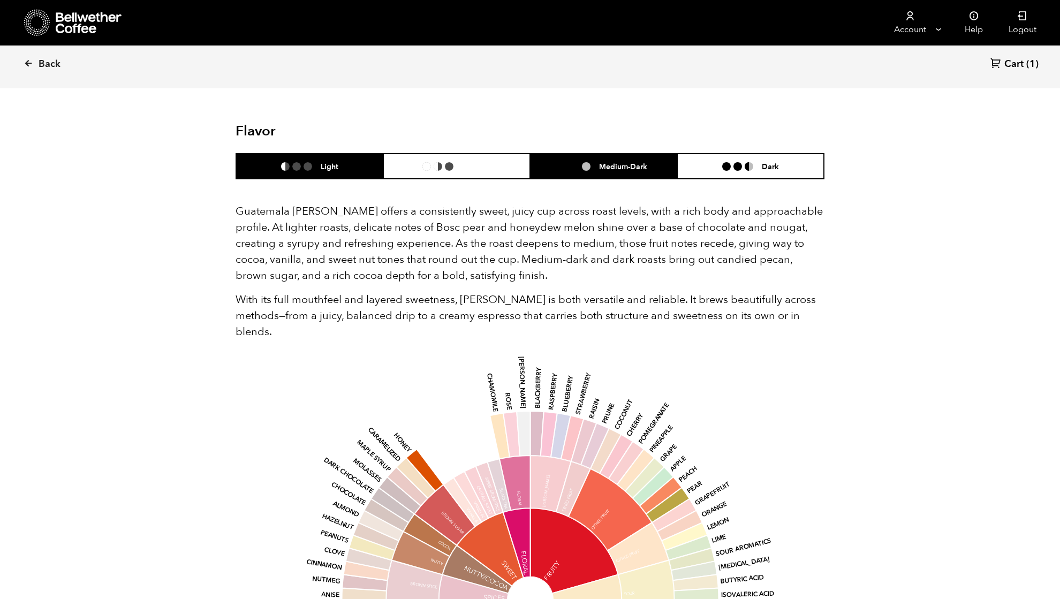
drag, startPoint x: 489, startPoint y: 158, endPoint x: 549, endPoint y: 162, distance: 59.5
click at [488, 159] on li "Medium" at bounding box center [456, 166] width 147 height 25
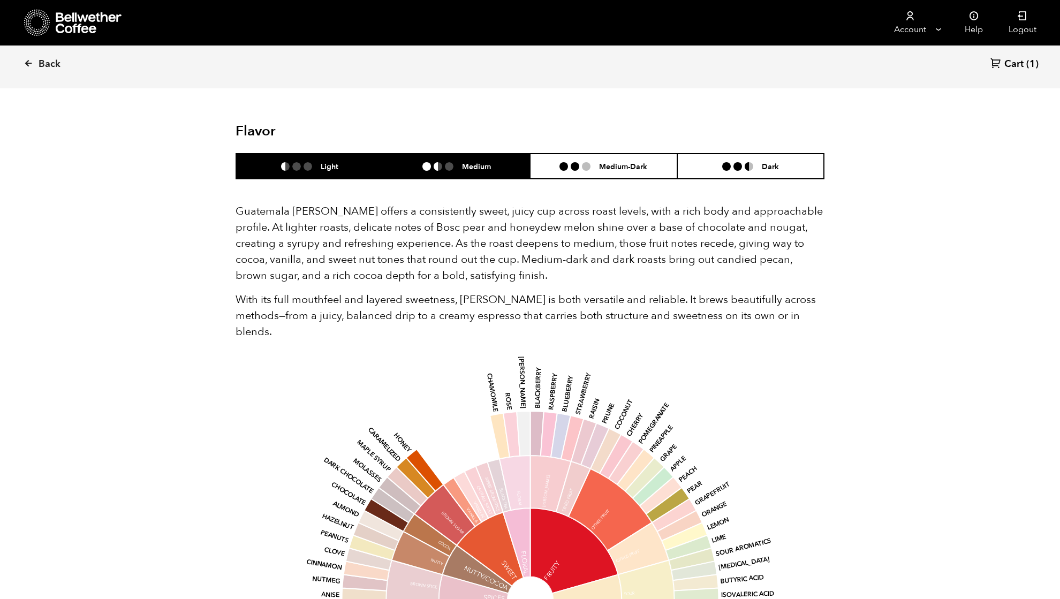
click at [335, 173] on li "Light" at bounding box center [309, 166] width 147 height 25
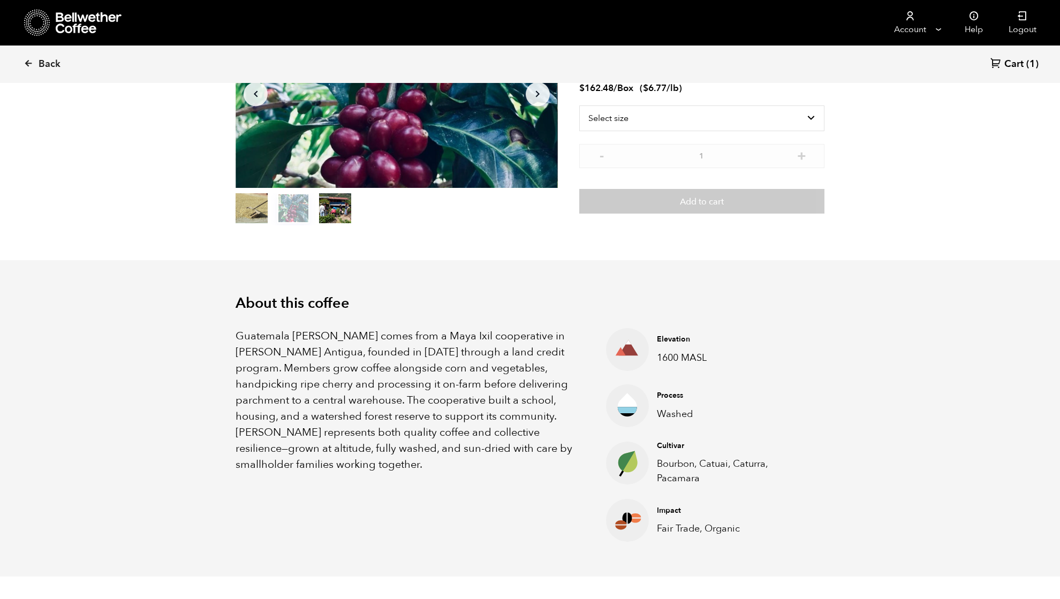
scroll to position [0, 0]
